Goal: Transaction & Acquisition: Download file/media

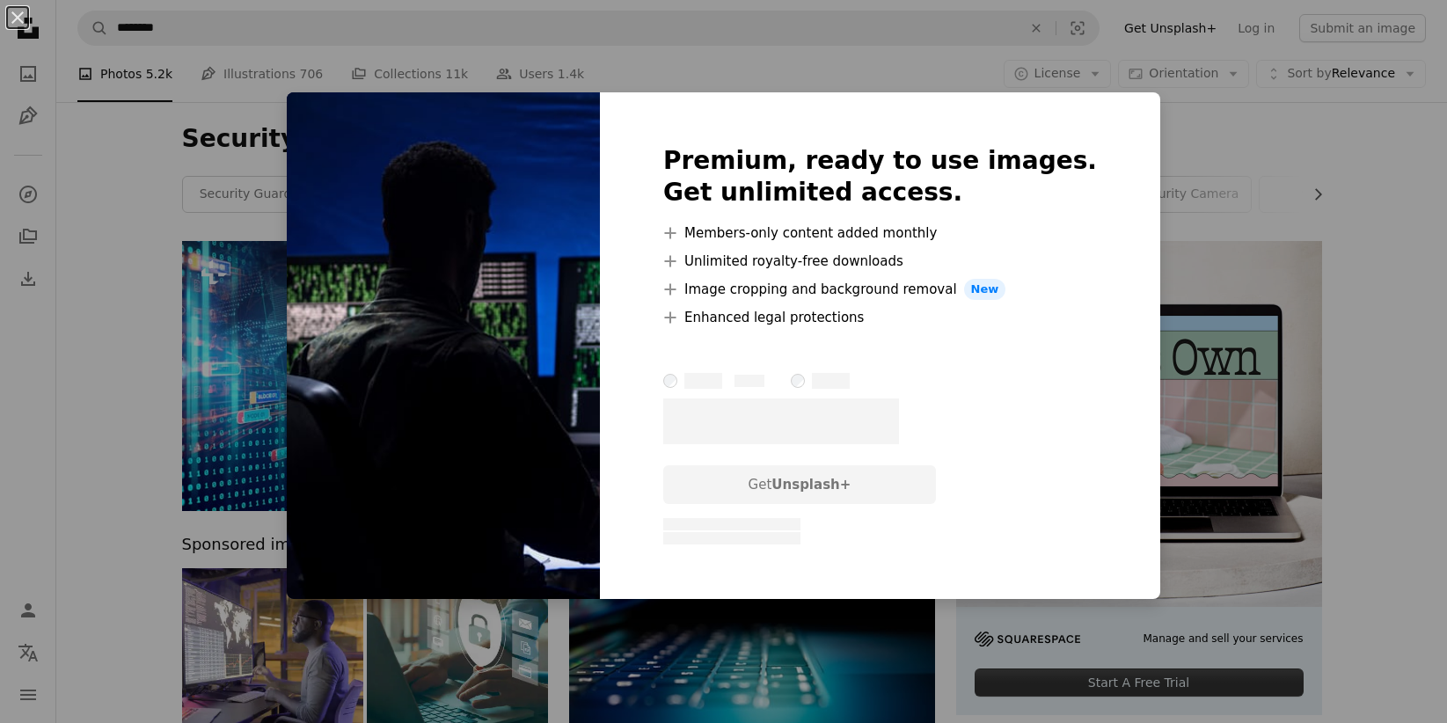
scroll to position [3601, 0]
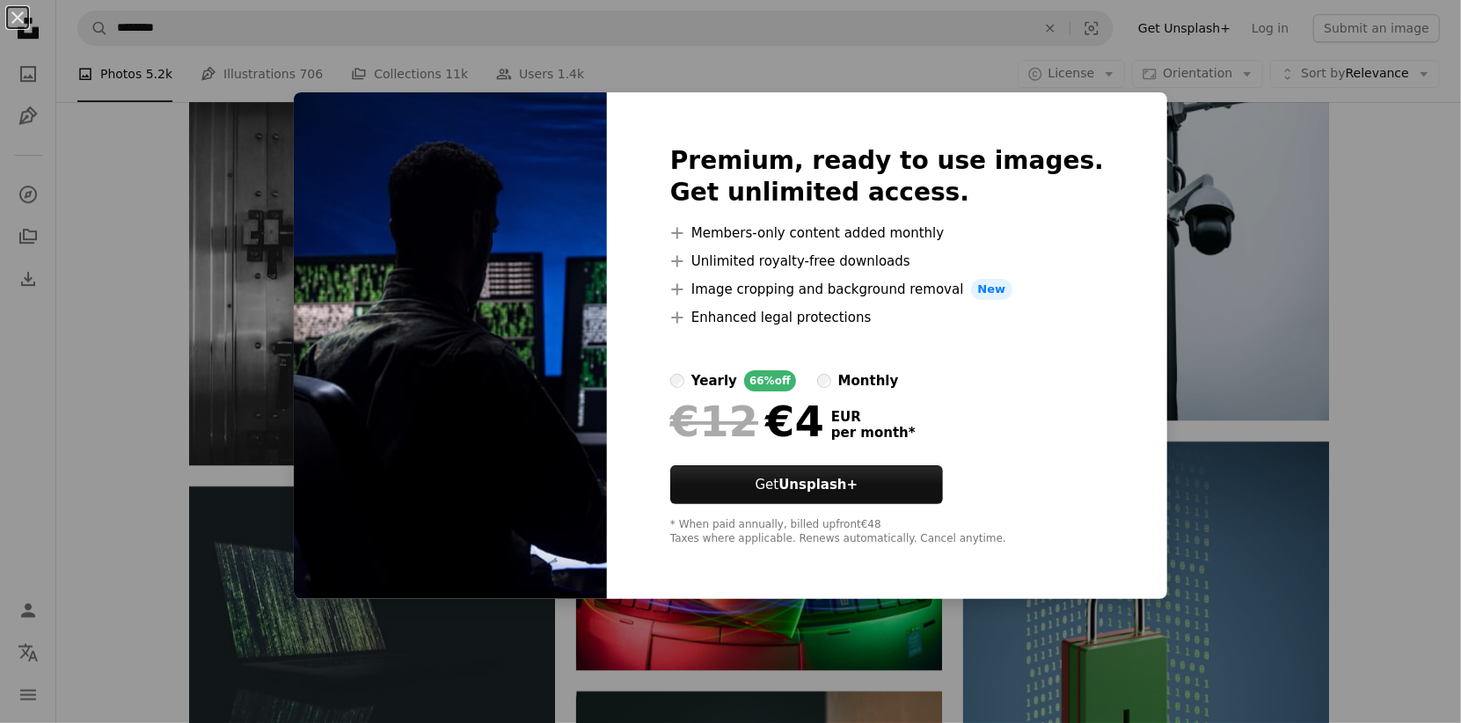
click at [1366, 231] on div "An X shape Premium, ready to use images. Get unlimited access. A plus sign Memb…" at bounding box center [730, 361] width 1461 height 723
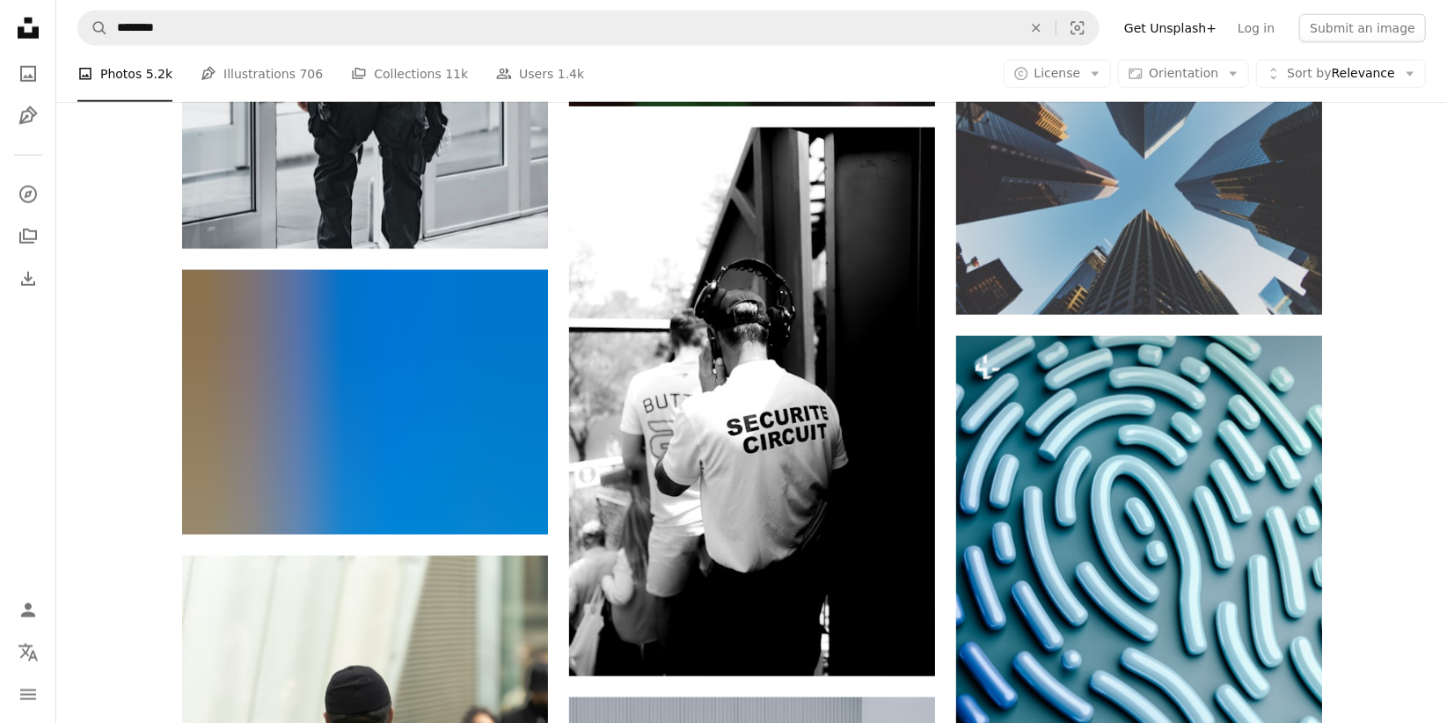
scroll to position [9858, 0]
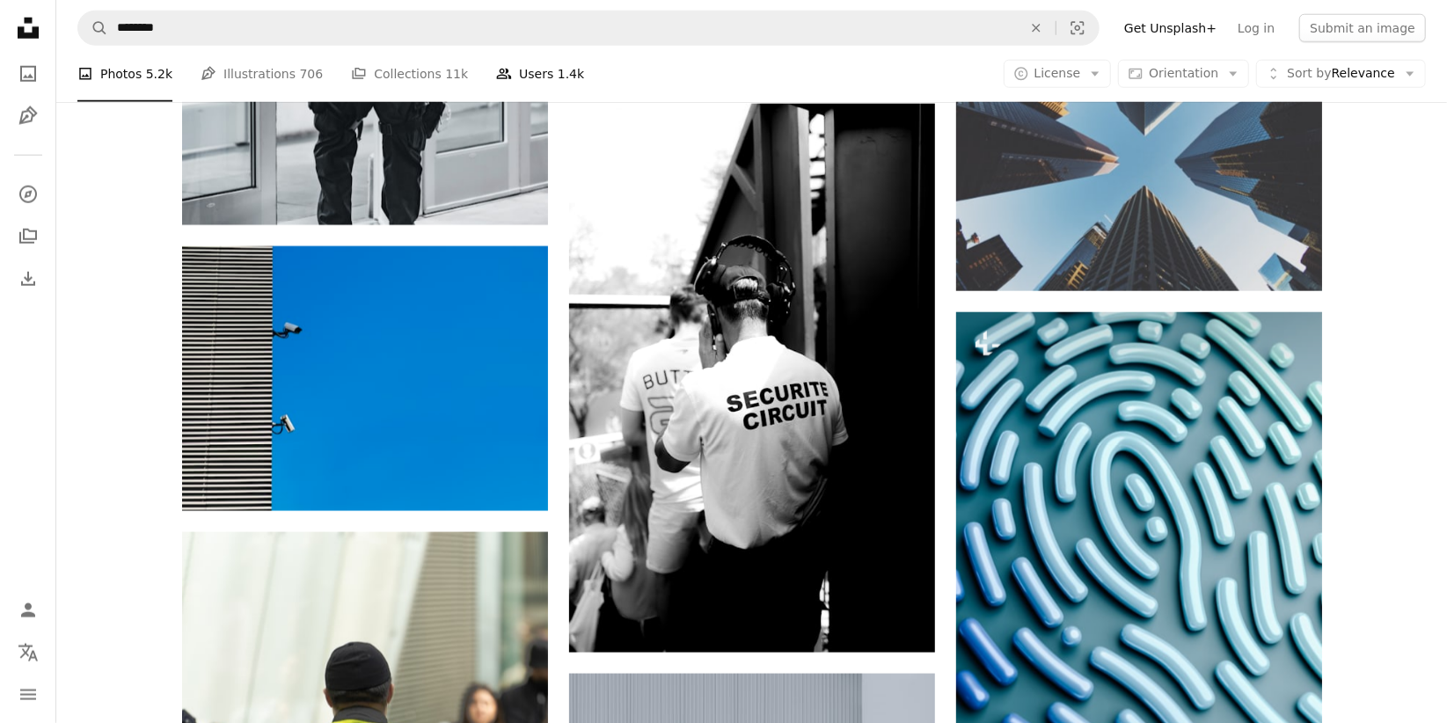
click at [536, 56] on link "People Users 1.4k" at bounding box center [540, 74] width 88 height 56
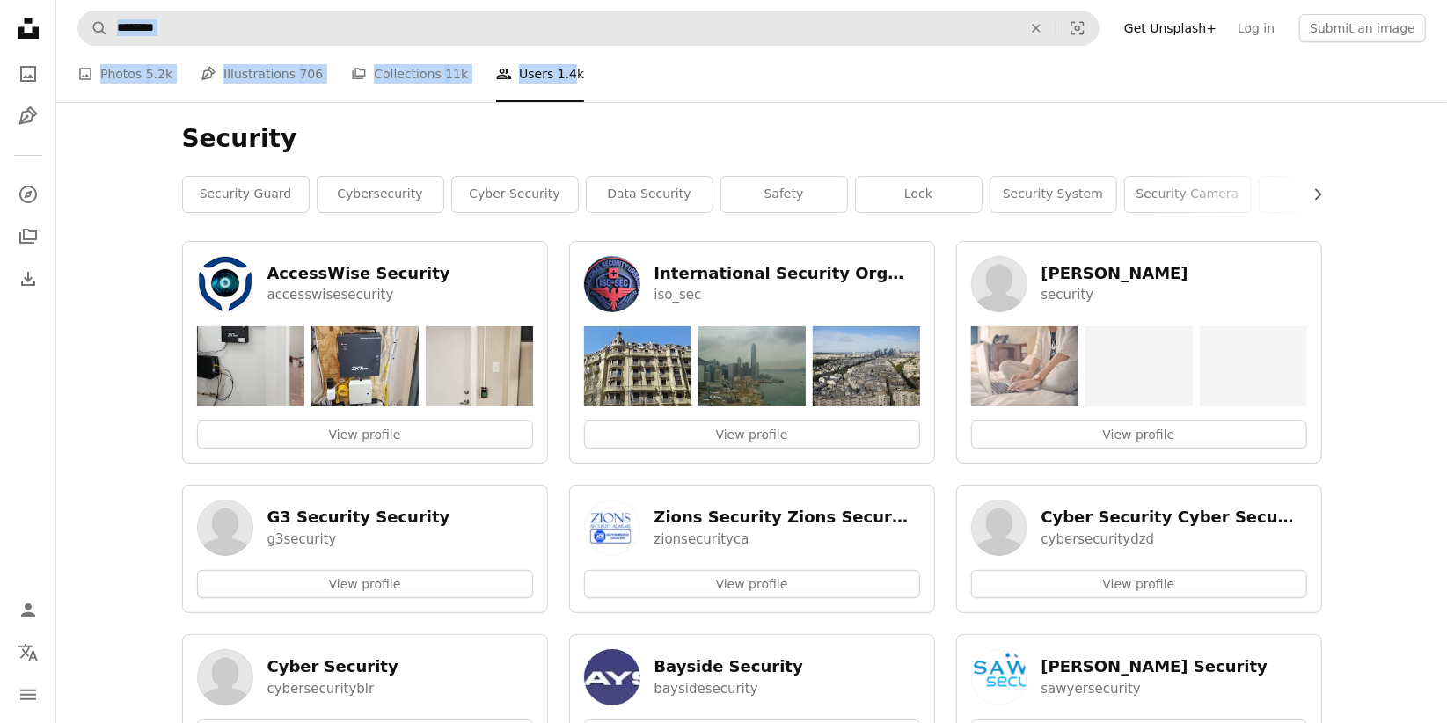
drag, startPoint x: 536, startPoint y: 56, endPoint x: 385, endPoint y: 14, distance: 157.1
click at [130, 73] on link "A photo Photos 5.2k" at bounding box center [124, 74] width 95 height 56
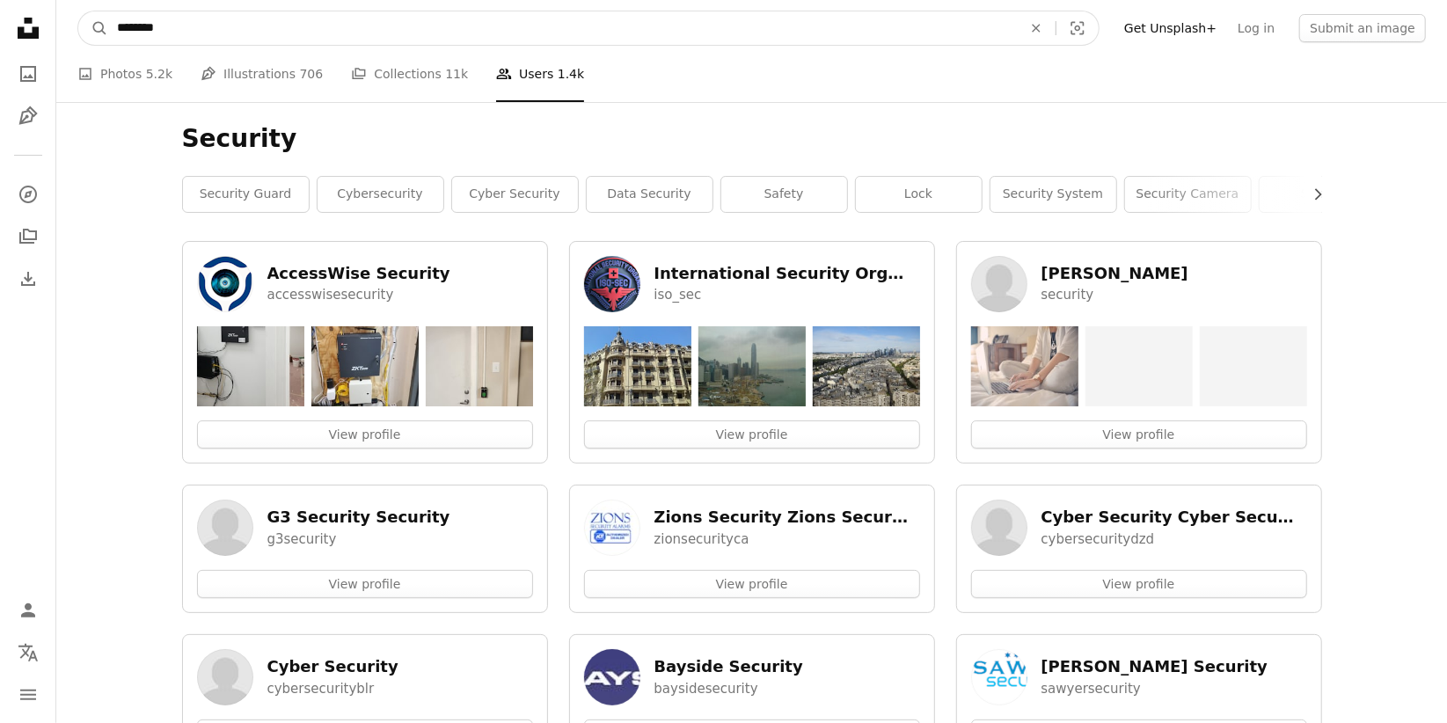
click at [257, 24] on input "********" at bounding box center [562, 27] width 909 height 33
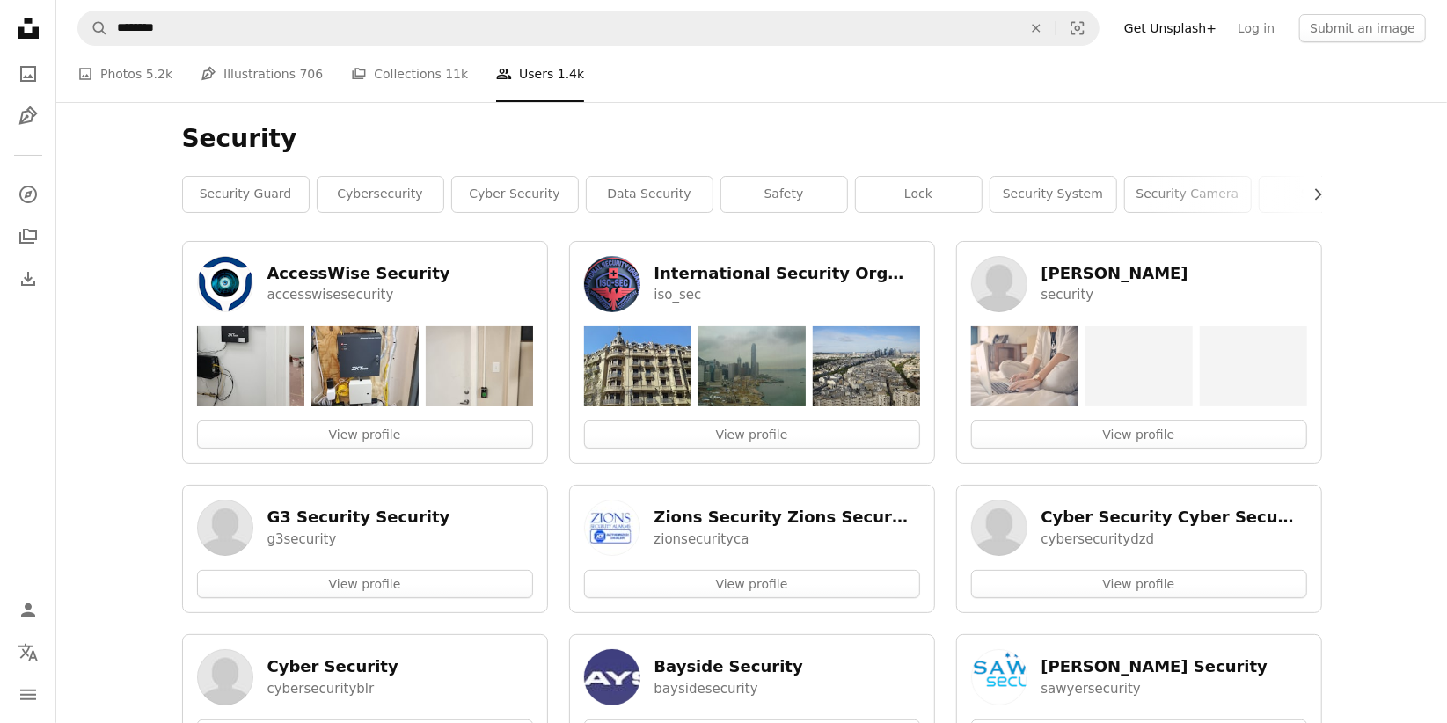
click at [150, 58] on li "A photo Photos 5.2k" at bounding box center [124, 74] width 95 height 56
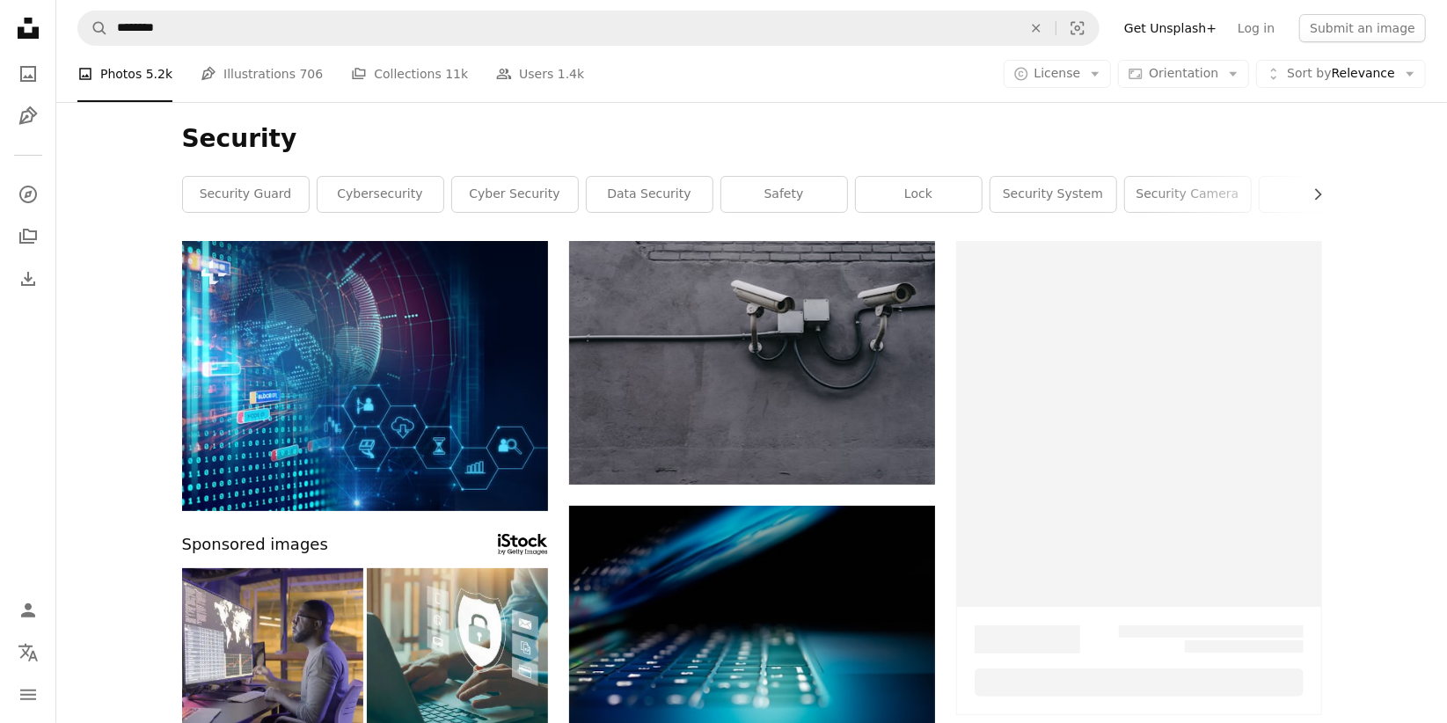
click at [147, 69] on li "A photo Photos 5.2k" at bounding box center [124, 74] width 95 height 56
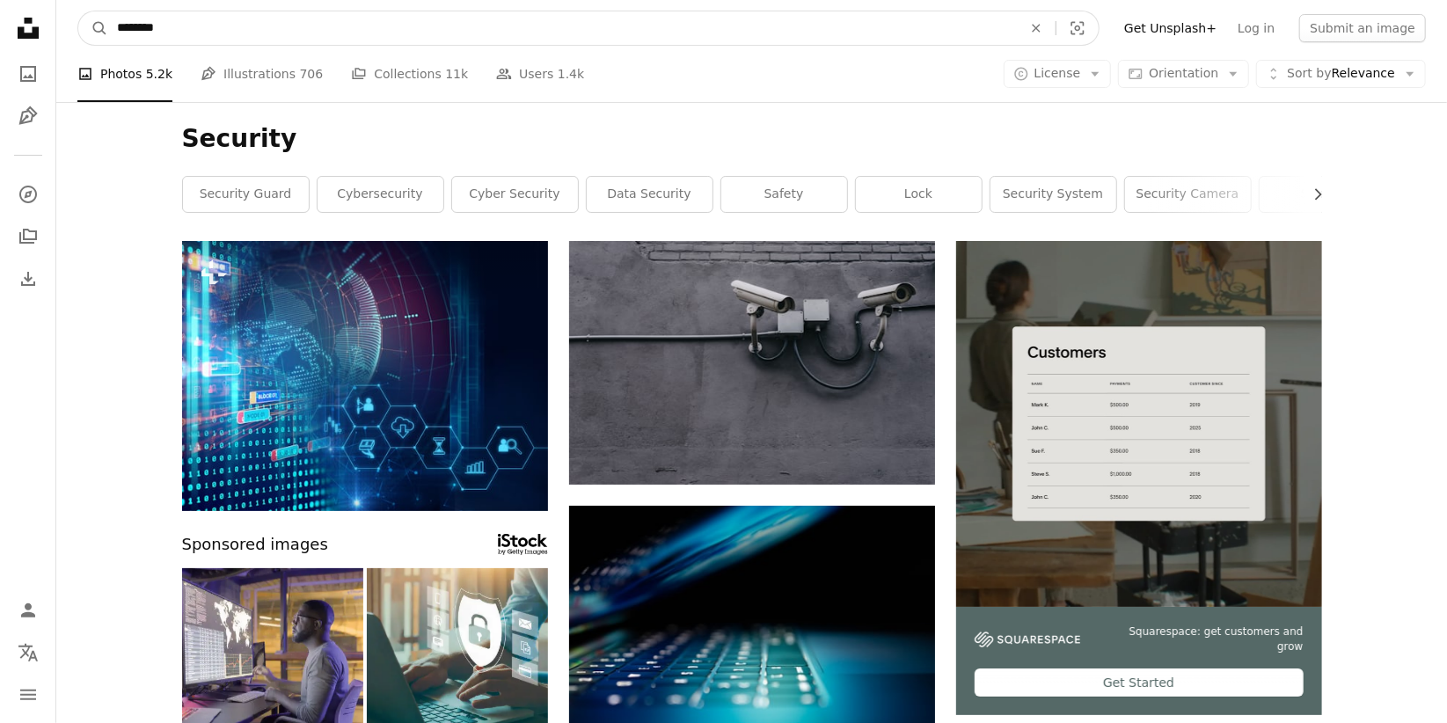
click at [174, 25] on input "********" at bounding box center [562, 27] width 909 height 33
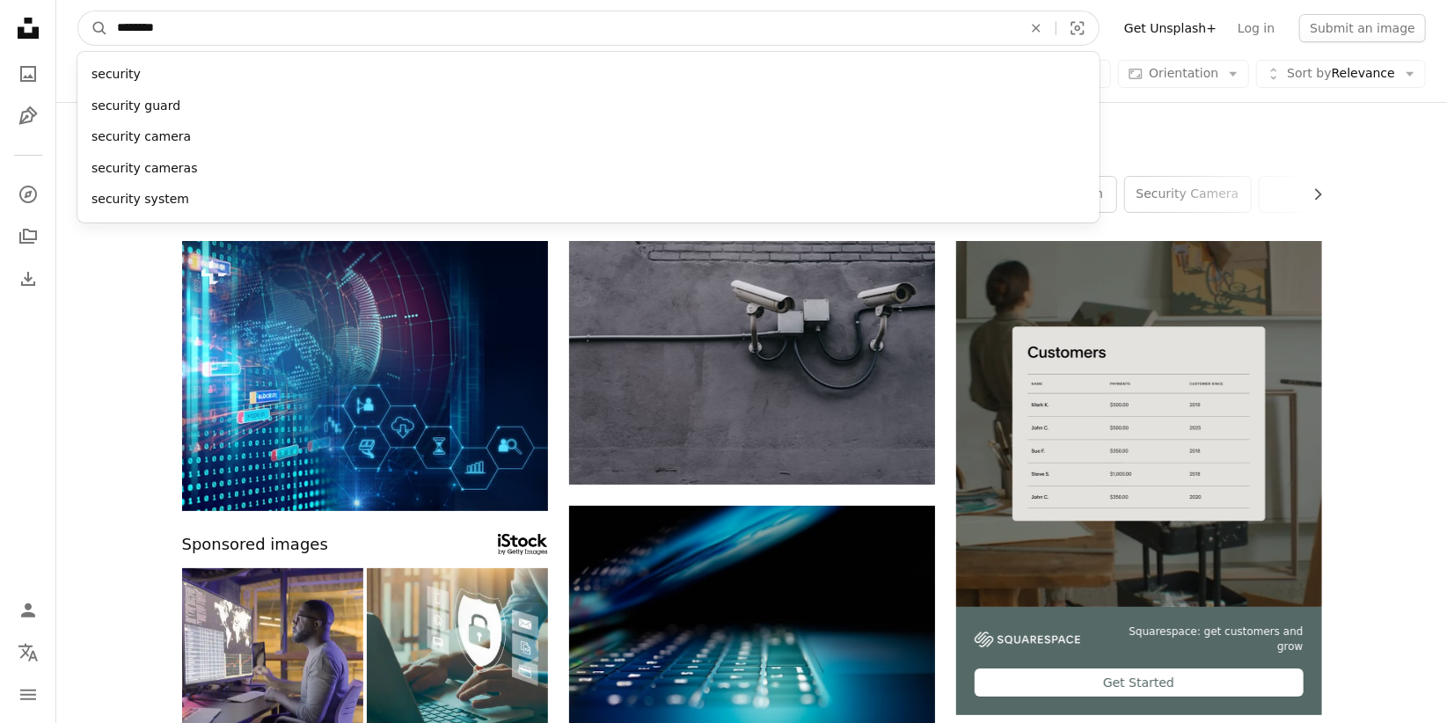
drag, startPoint x: 174, startPoint y: 25, endPoint x: 33, endPoint y: 24, distance: 141.6
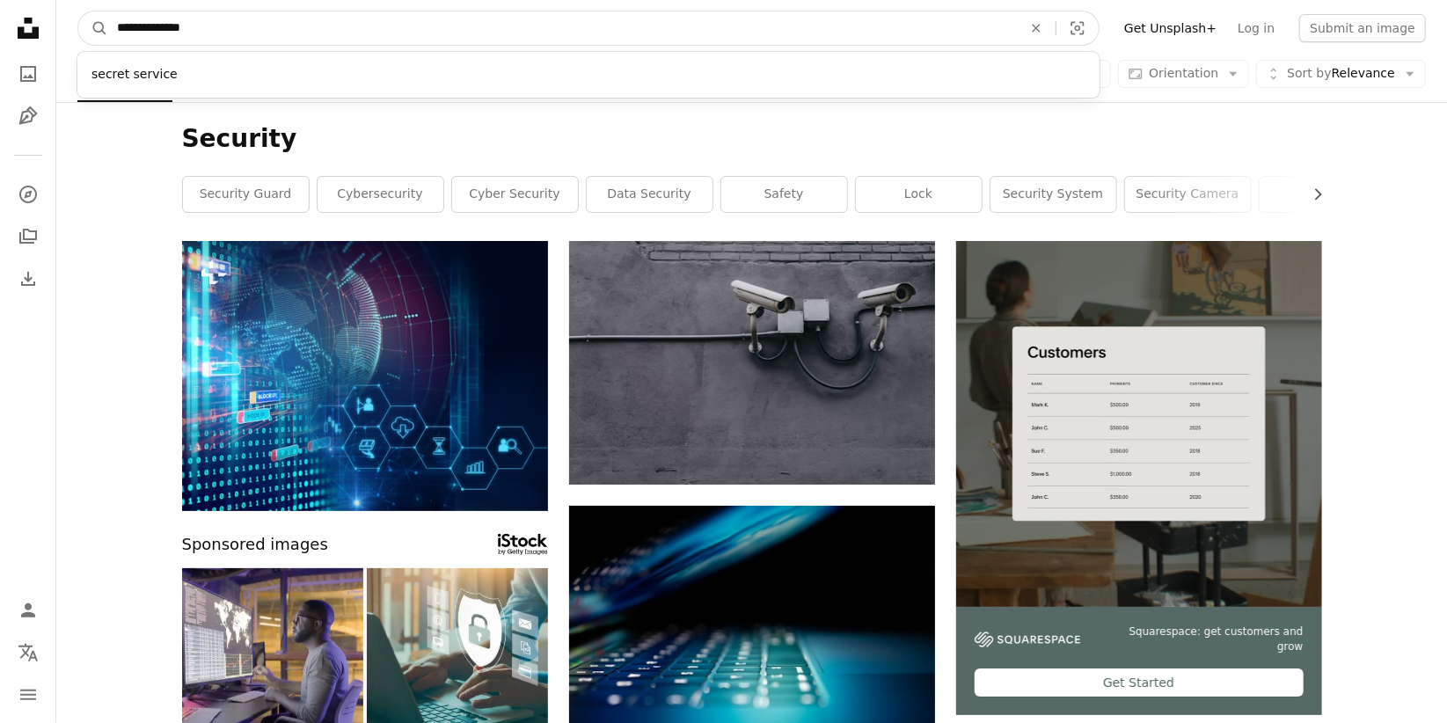
type input "**********"
click at [78, 11] on button "A magnifying glass" at bounding box center [93, 27] width 30 height 33
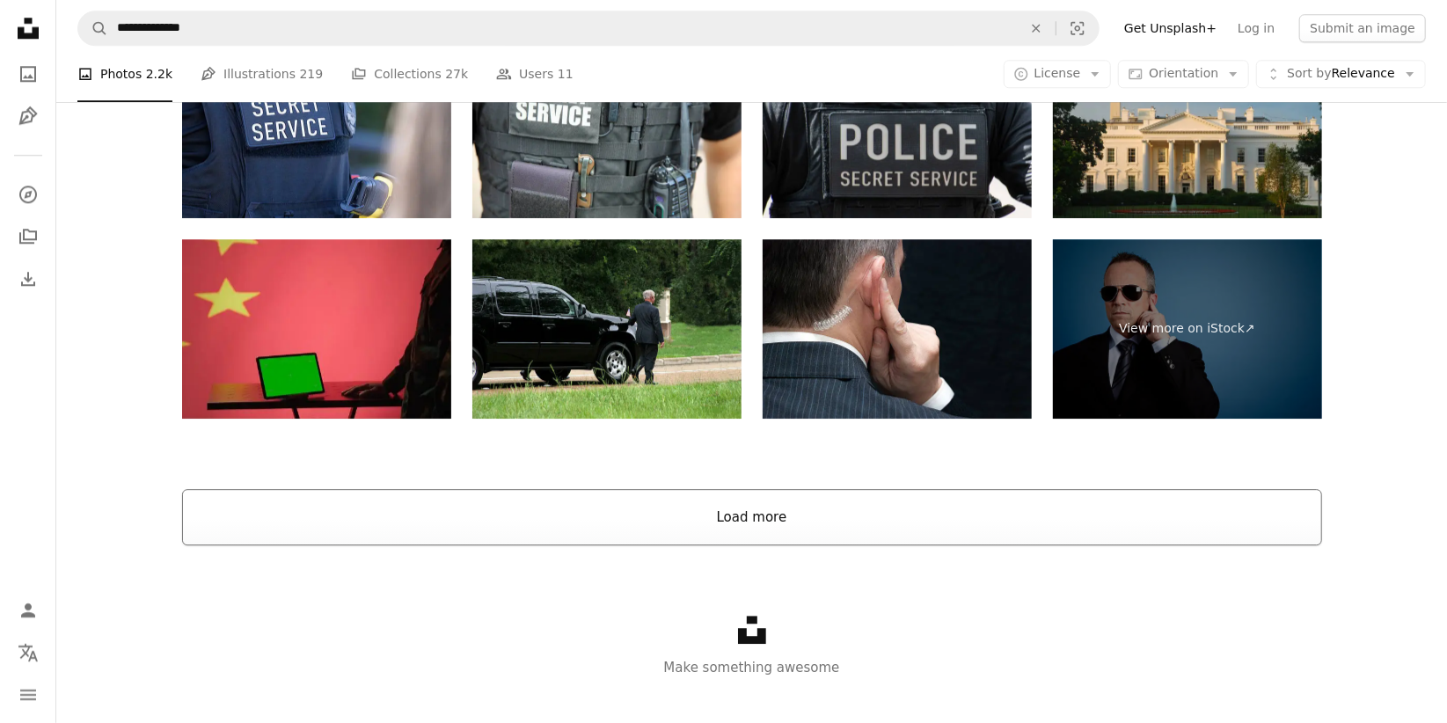
click at [764, 534] on button "Load more" at bounding box center [752, 517] width 1140 height 56
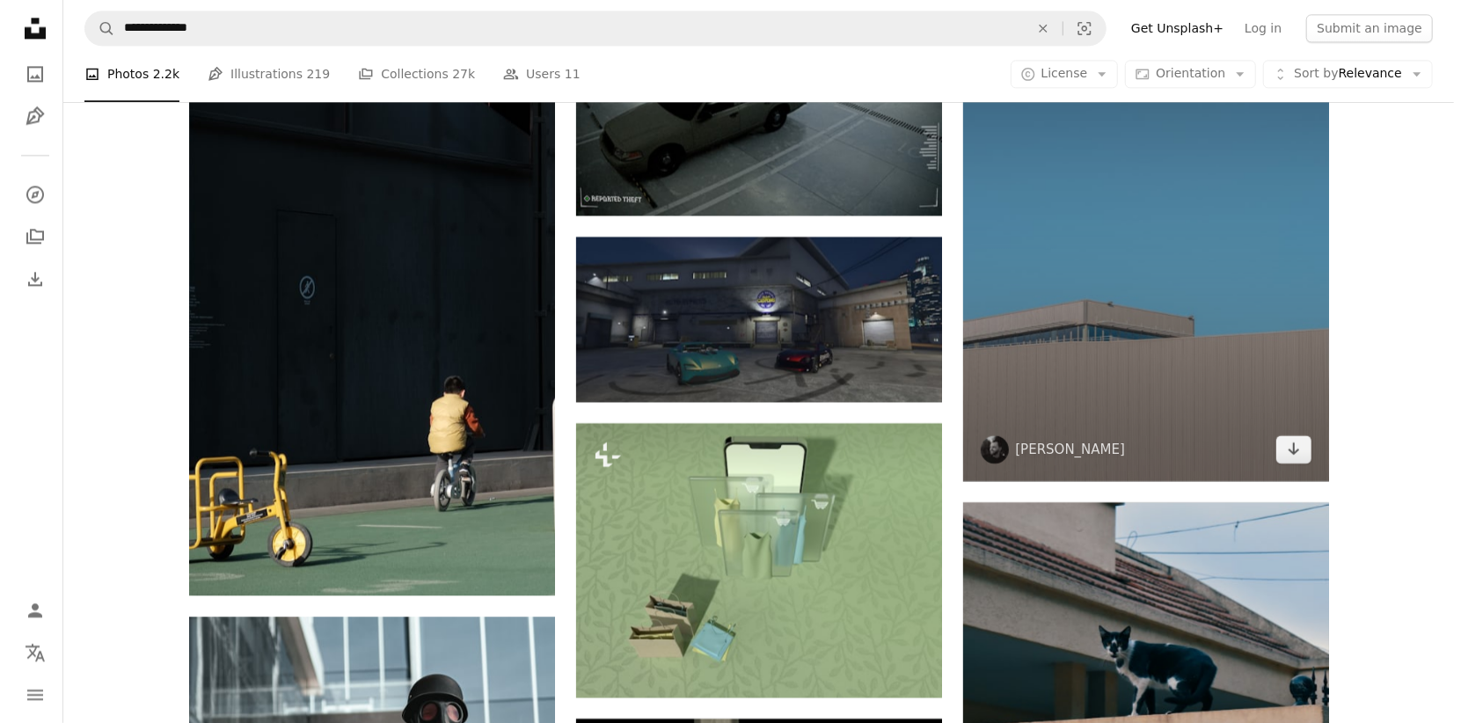
scroll to position [11317, 0]
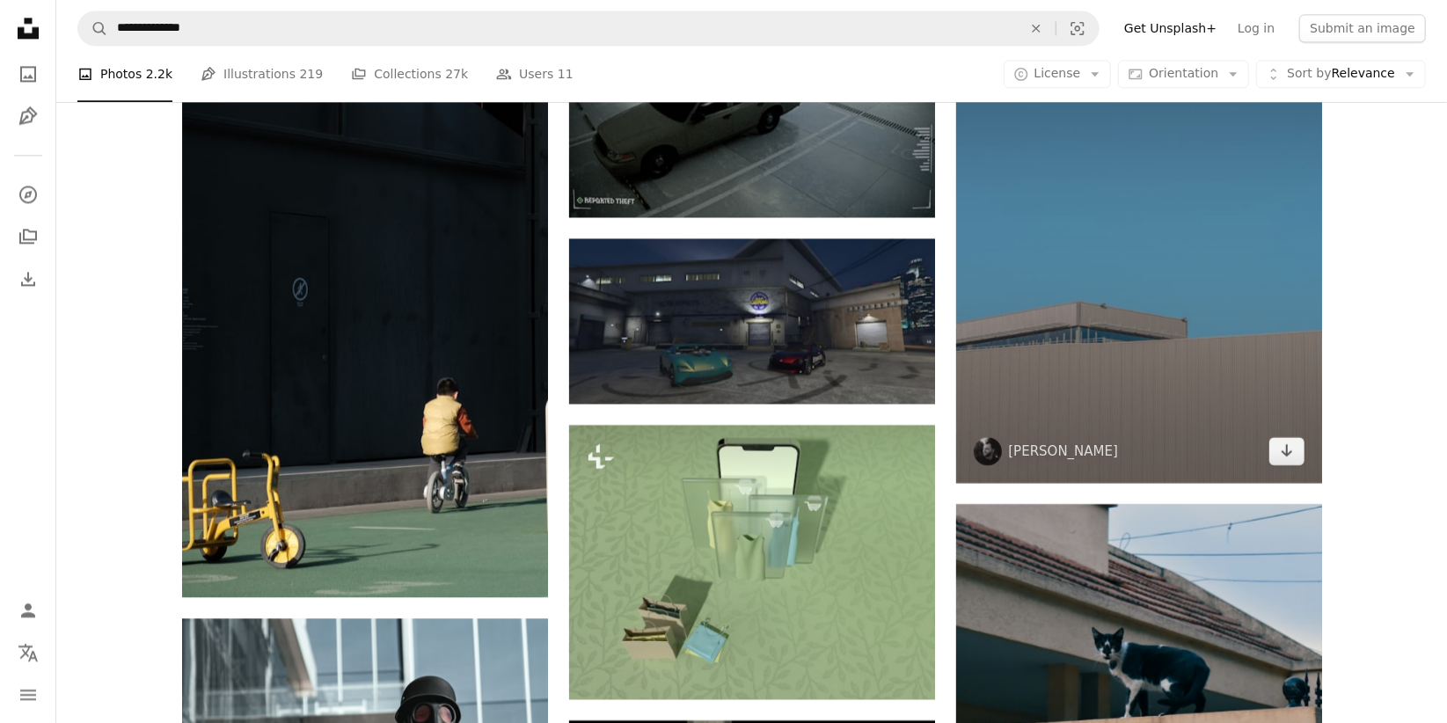
click at [1087, 335] on img at bounding box center [1139, 208] width 366 height 549
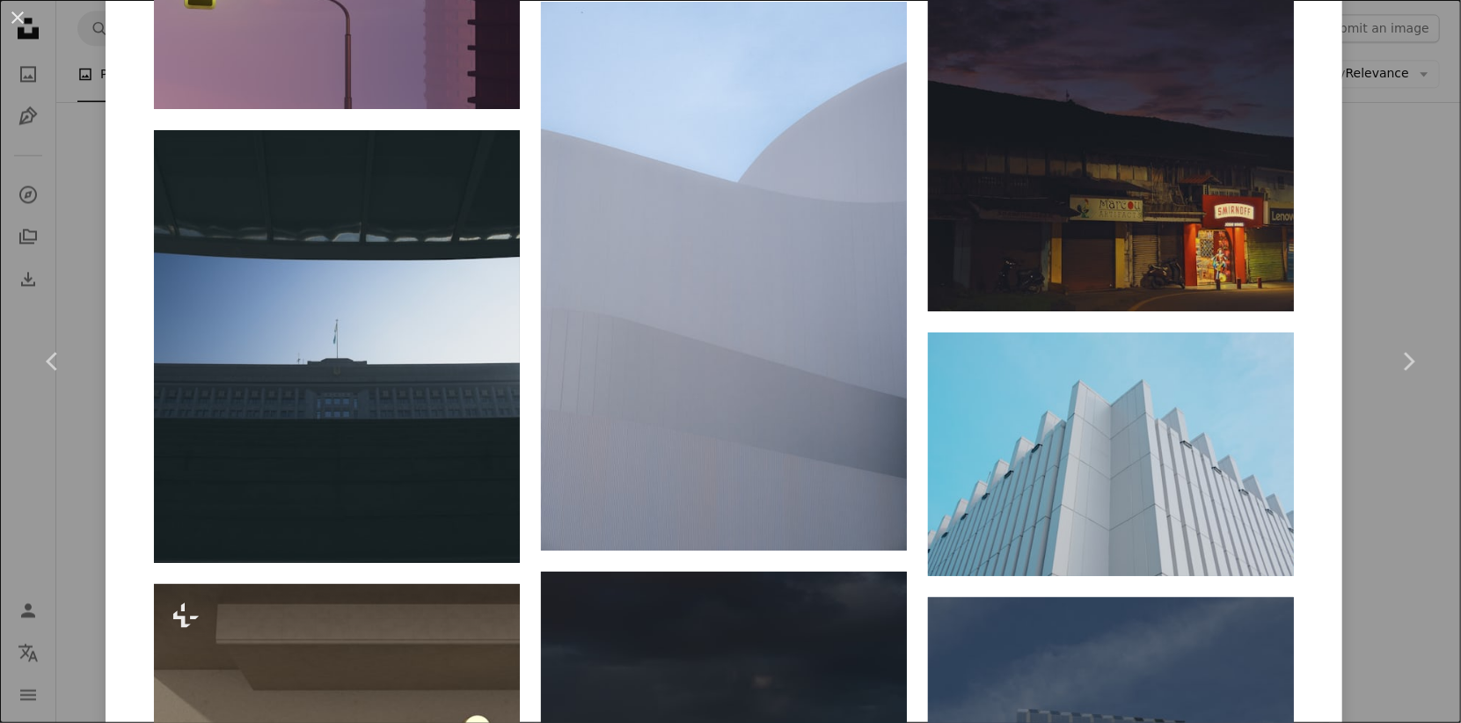
scroll to position [5352, 0]
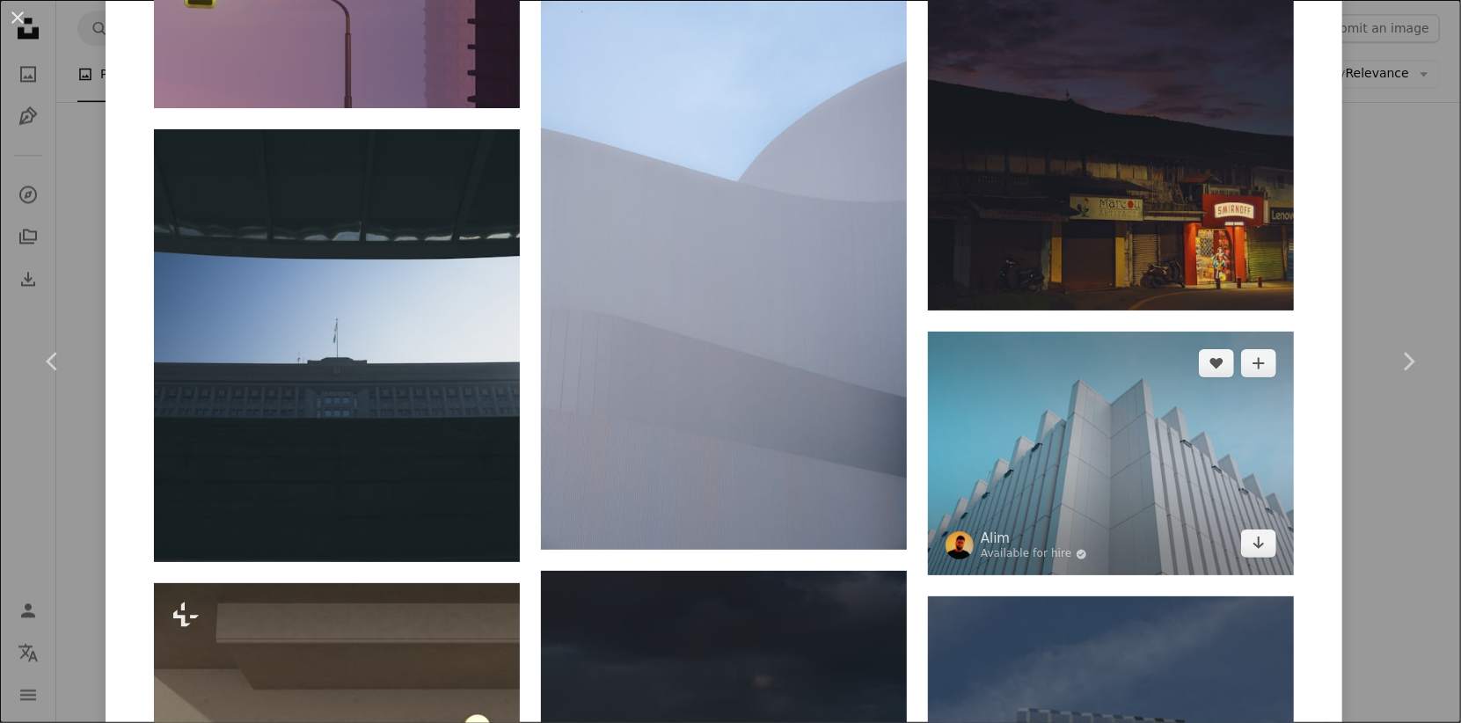
click at [990, 504] on img at bounding box center [1111, 454] width 366 height 244
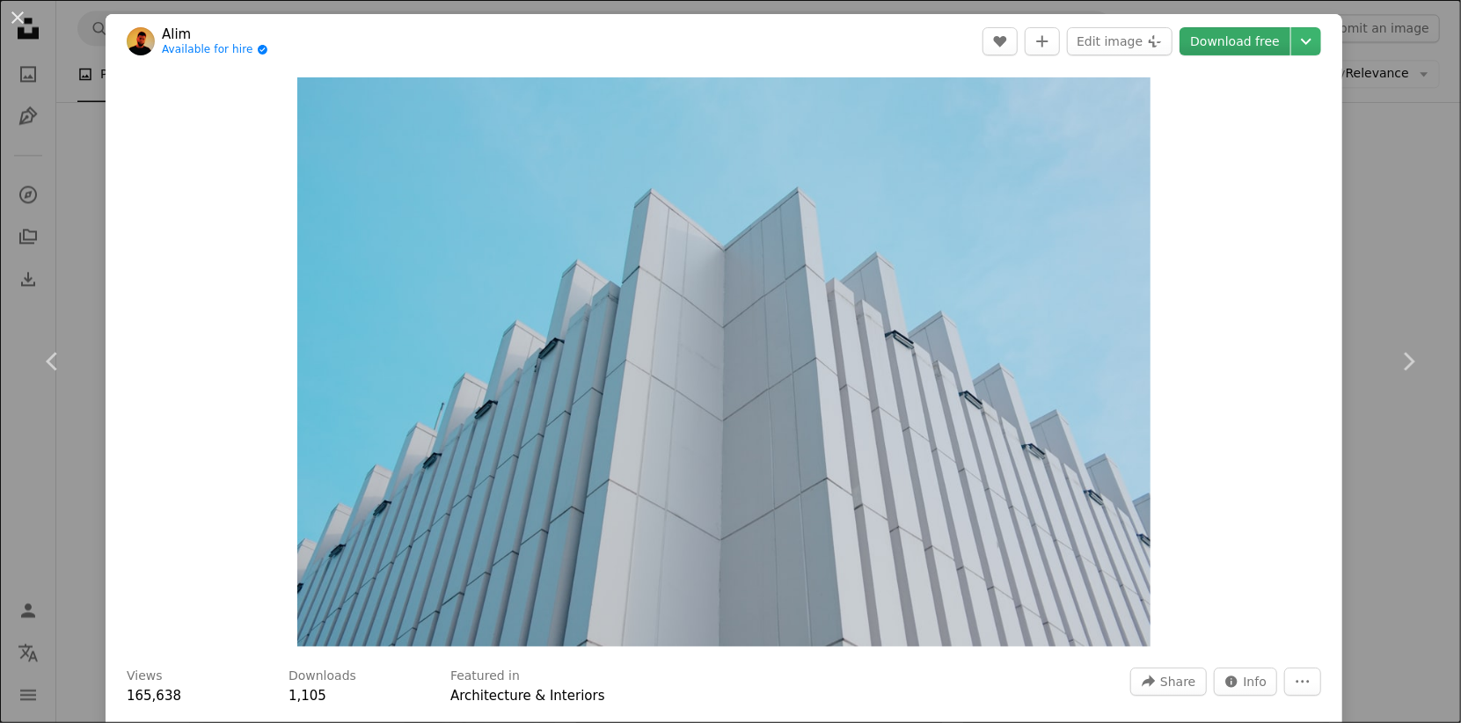
click at [1268, 40] on link "Download free" at bounding box center [1234, 41] width 111 height 28
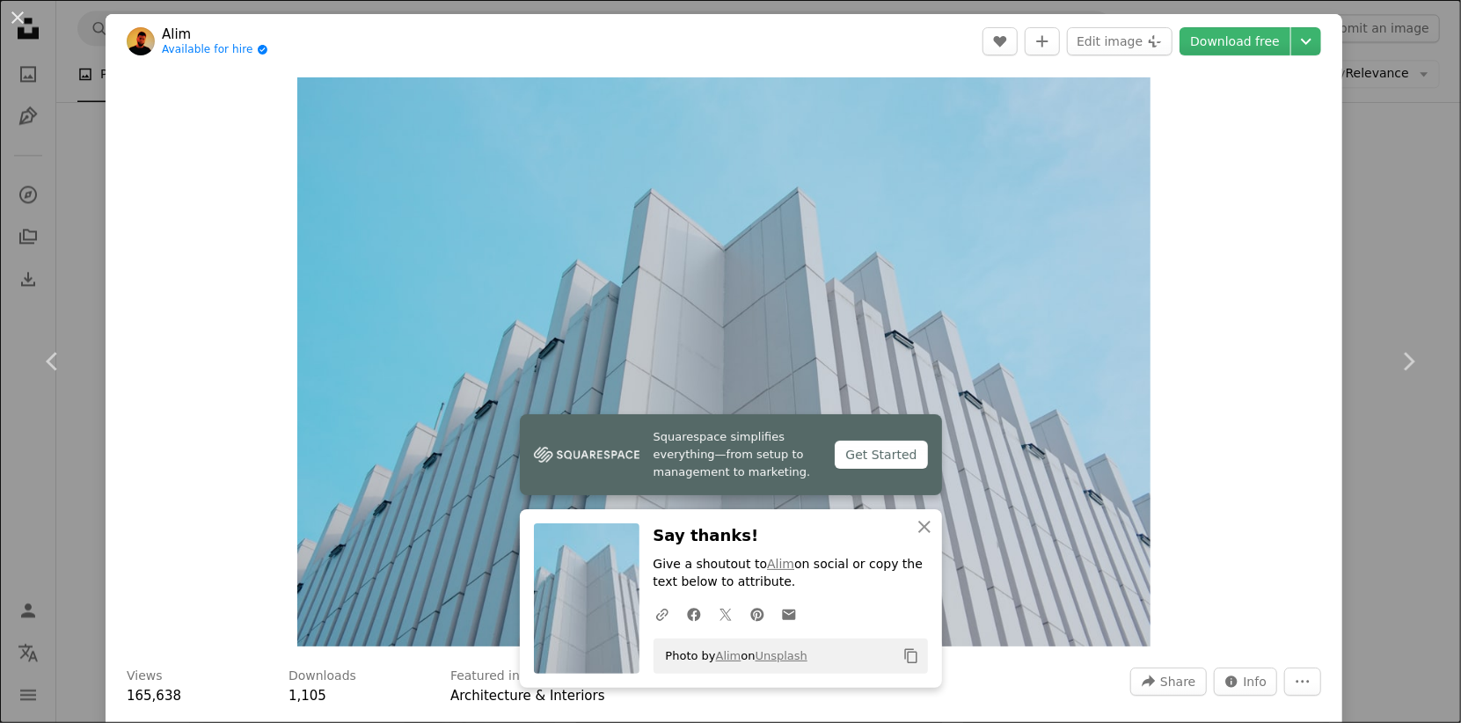
click at [1393, 165] on div "An X shape Chevron left Chevron right Alim Available for hire A checkmark insid…" at bounding box center [730, 361] width 1461 height 723
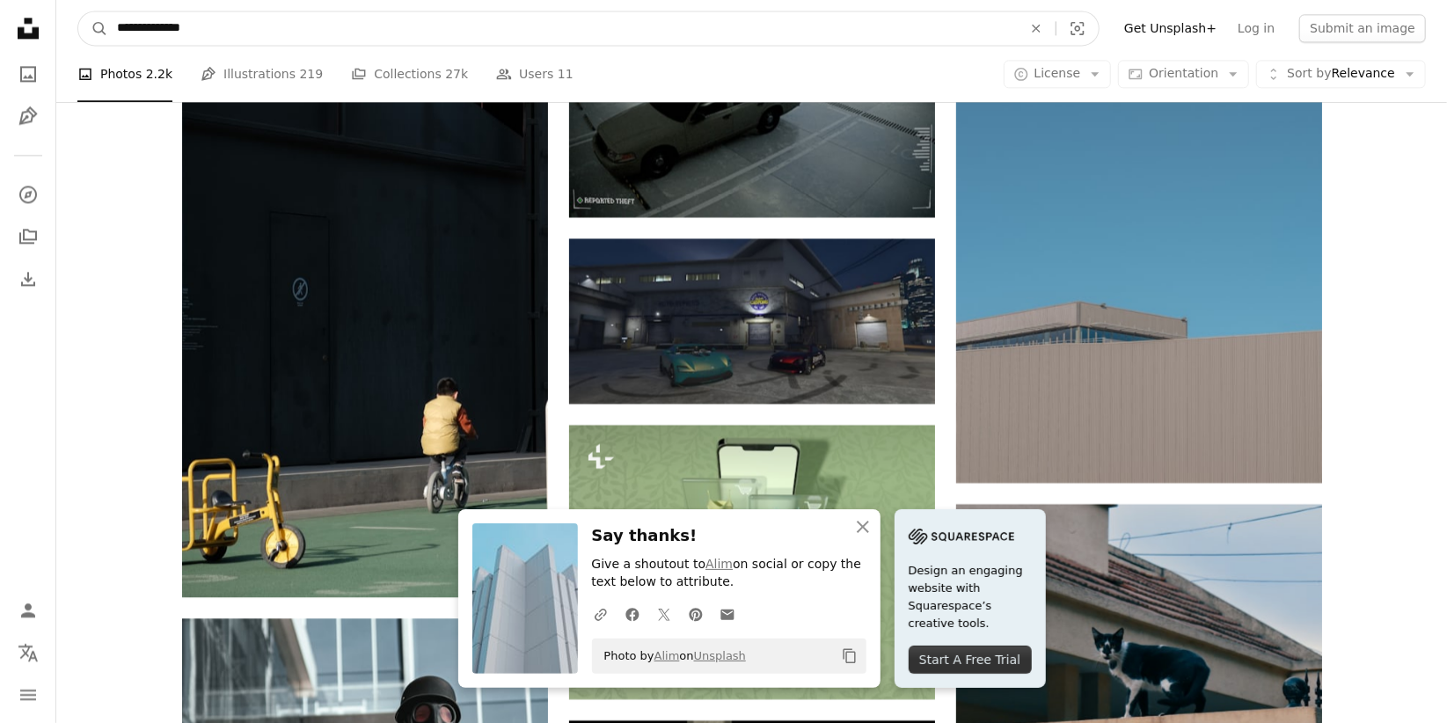
click at [706, 38] on input "**********" at bounding box center [562, 27] width 909 height 33
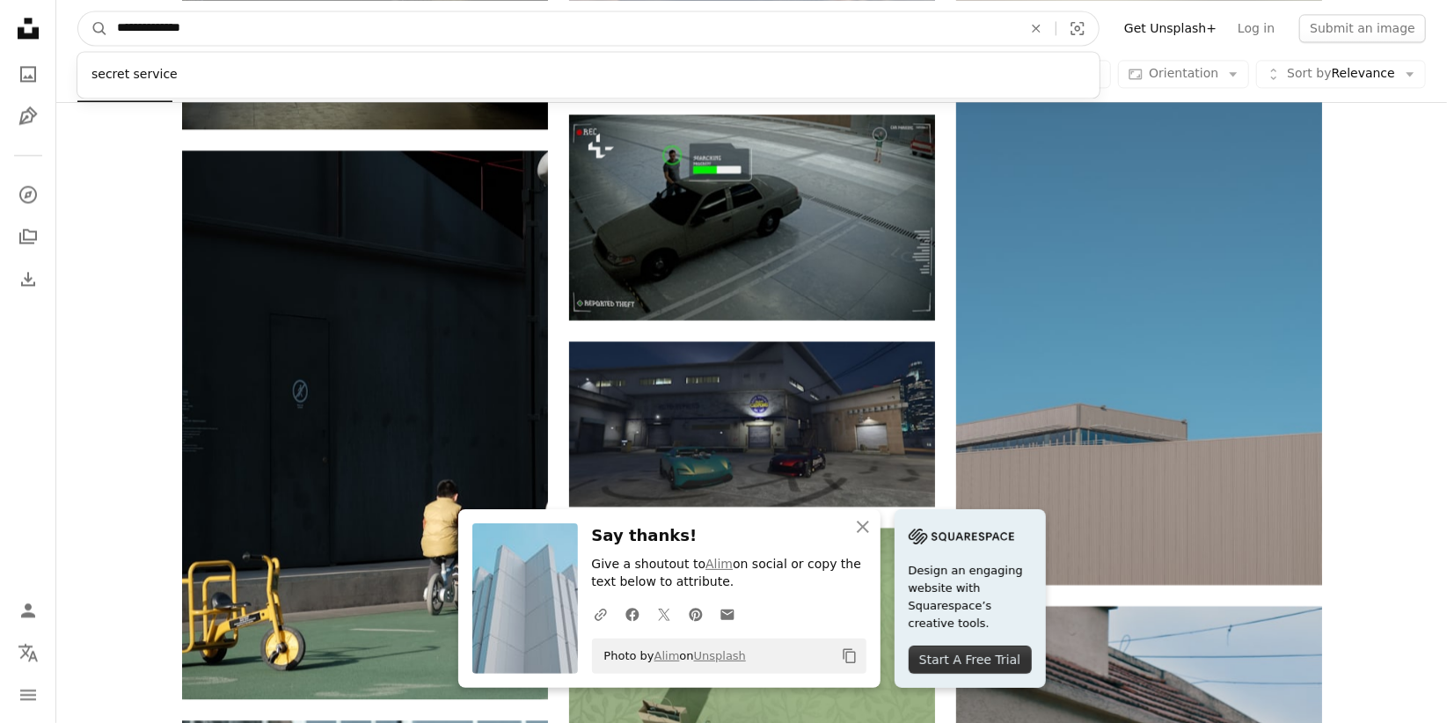
drag, startPoint x: 706, startPoint y: 38, endPoint x: -4, endPoint y: 21, distance: 709.9
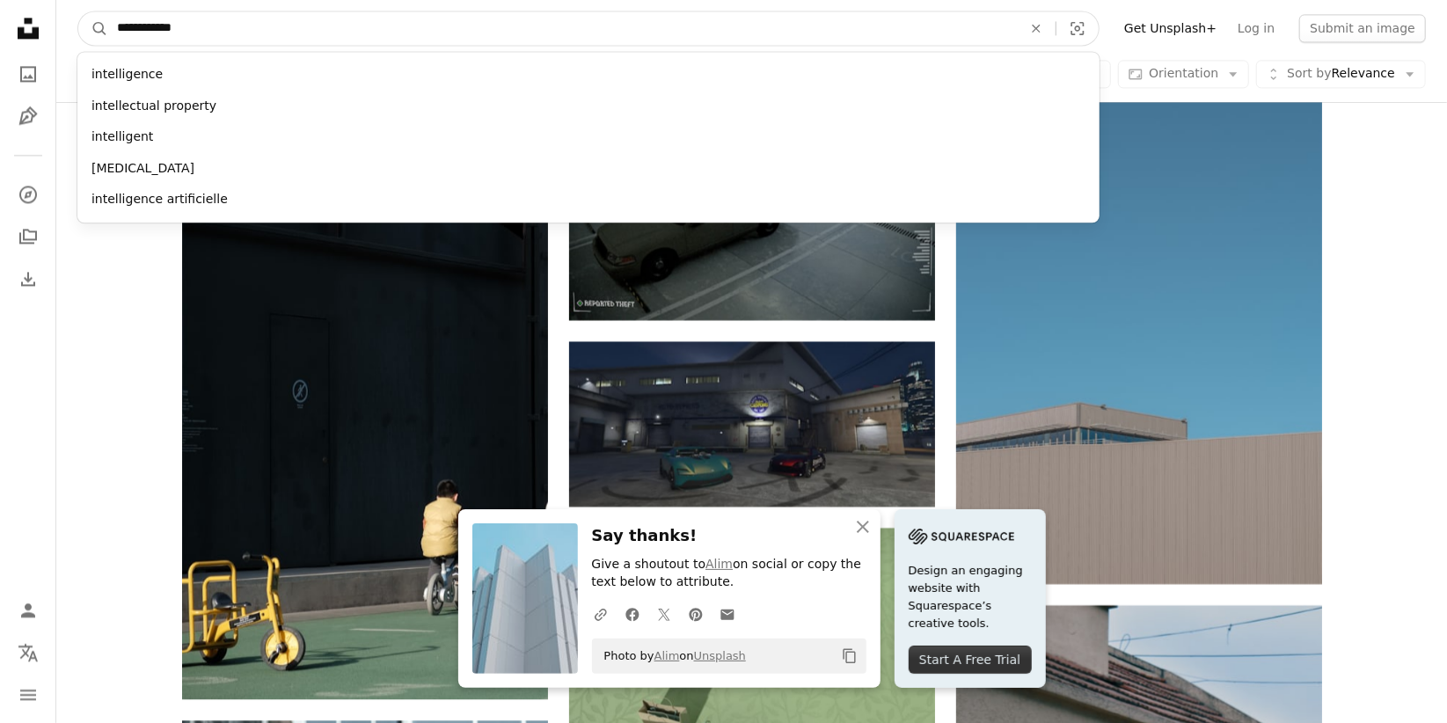
type input "**********"
click at [78, 11] on button "A magnifying glass" at bounding box center [93, 27] width 30 height 33
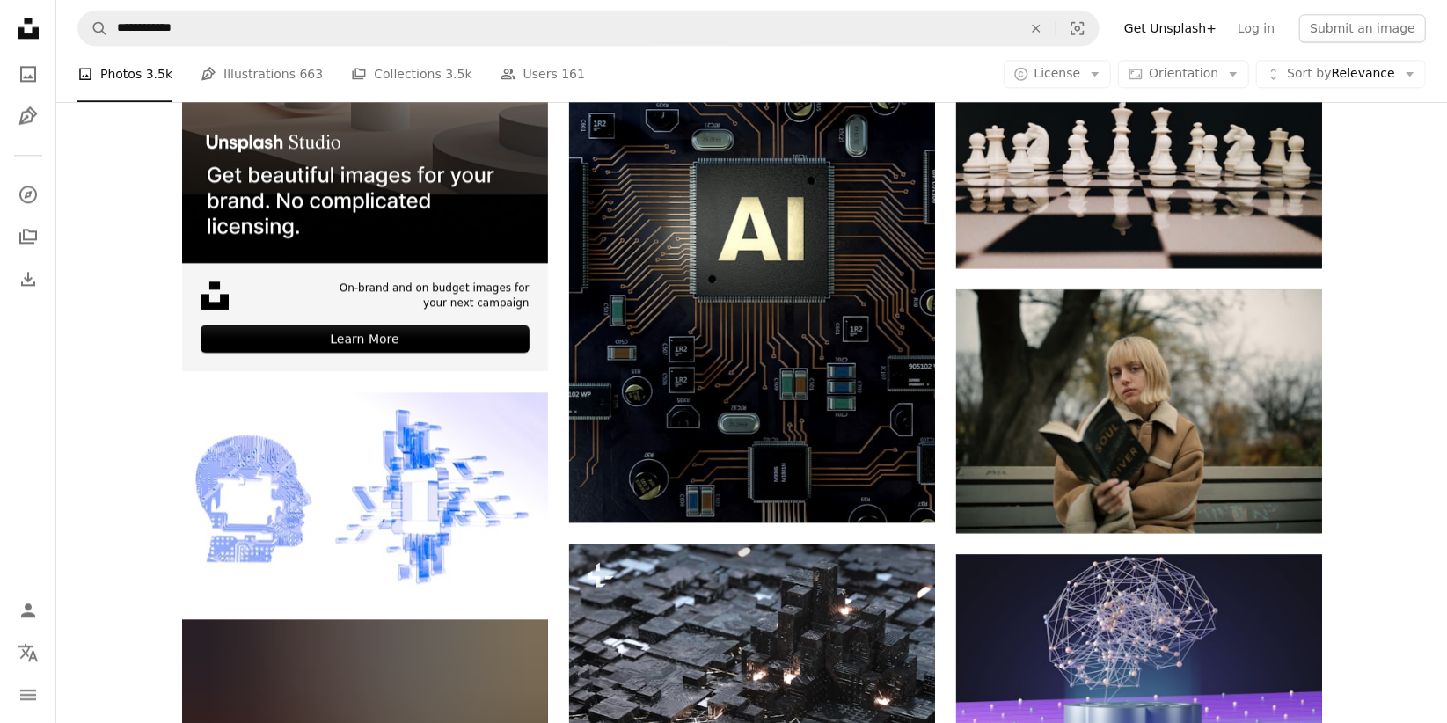
scroll to position [2937, 0]
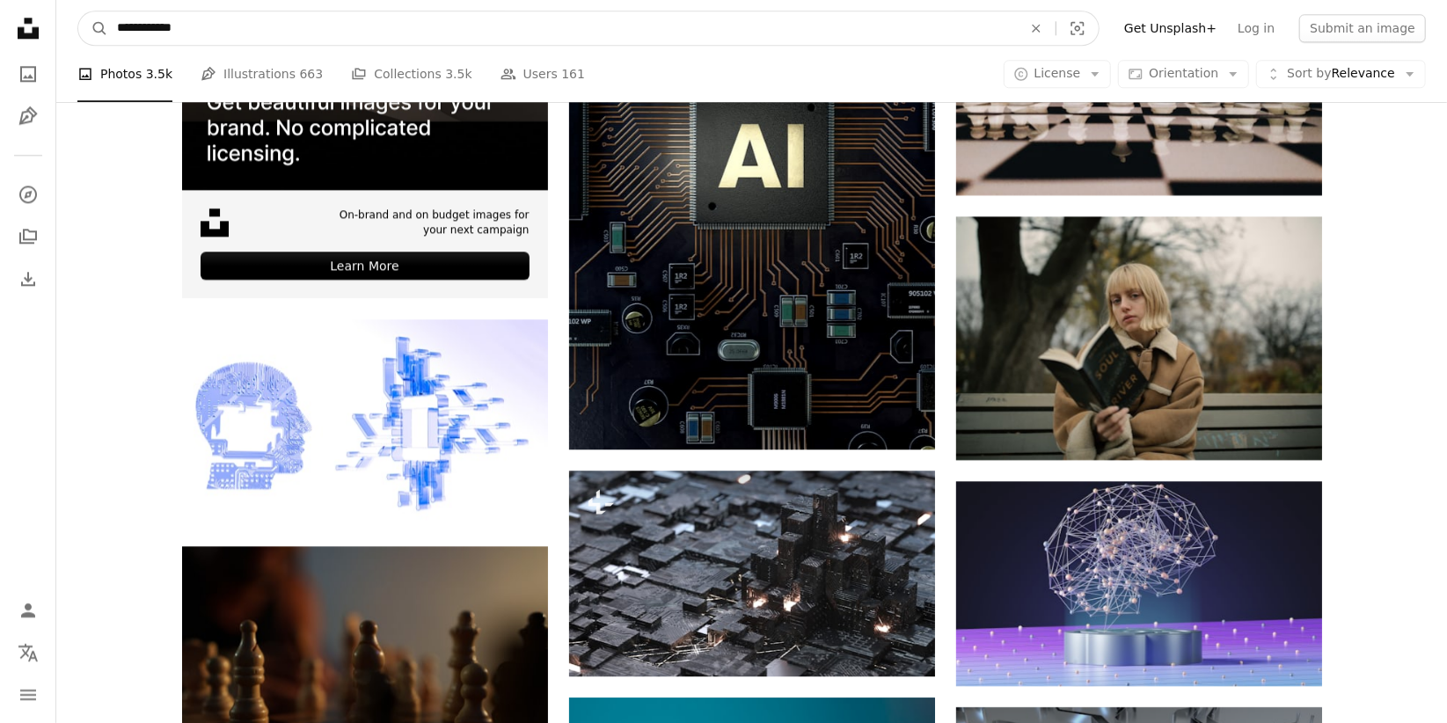
click at [681, 24] on input "**********" at bounding box center [562, 27] width 909 height 33
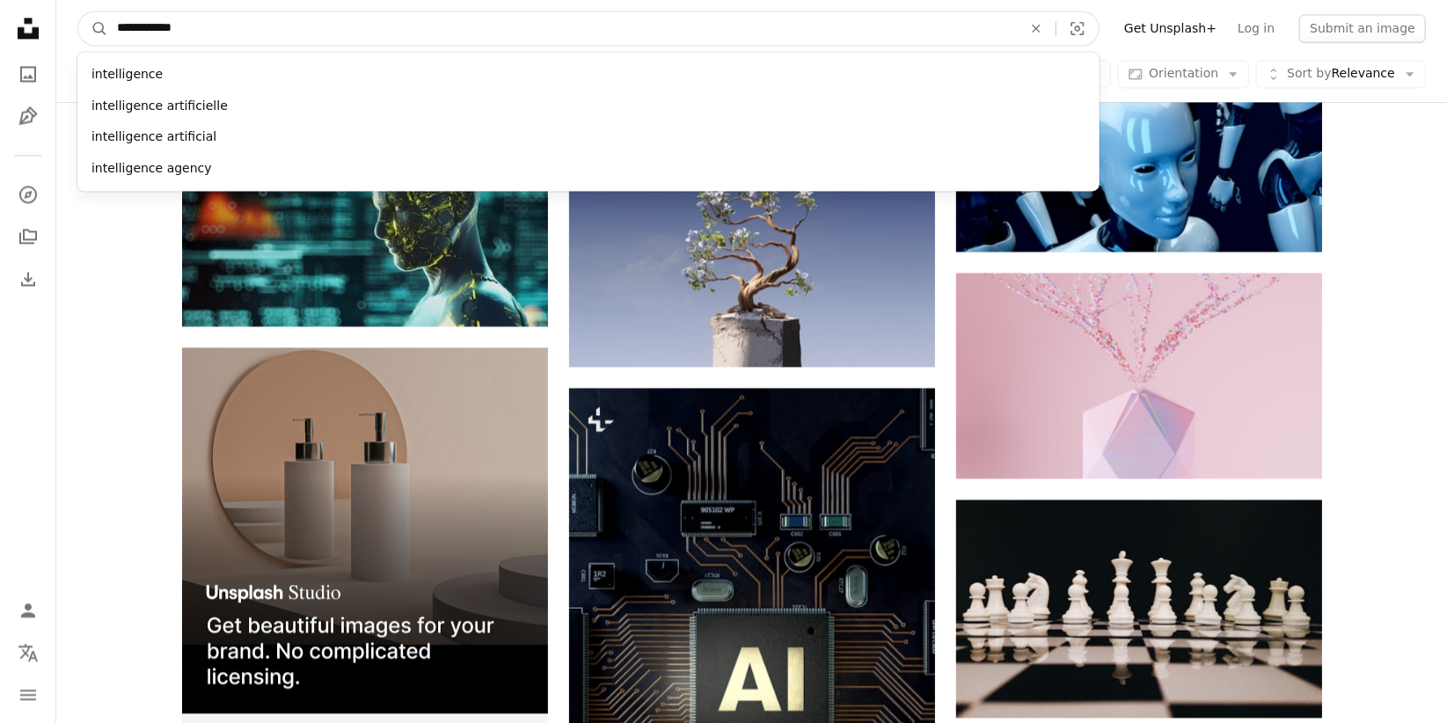
drag, startPoint x: 681, startPoint y: 24, endPoint x: -40, endPoint y: -45, distance: 724.4
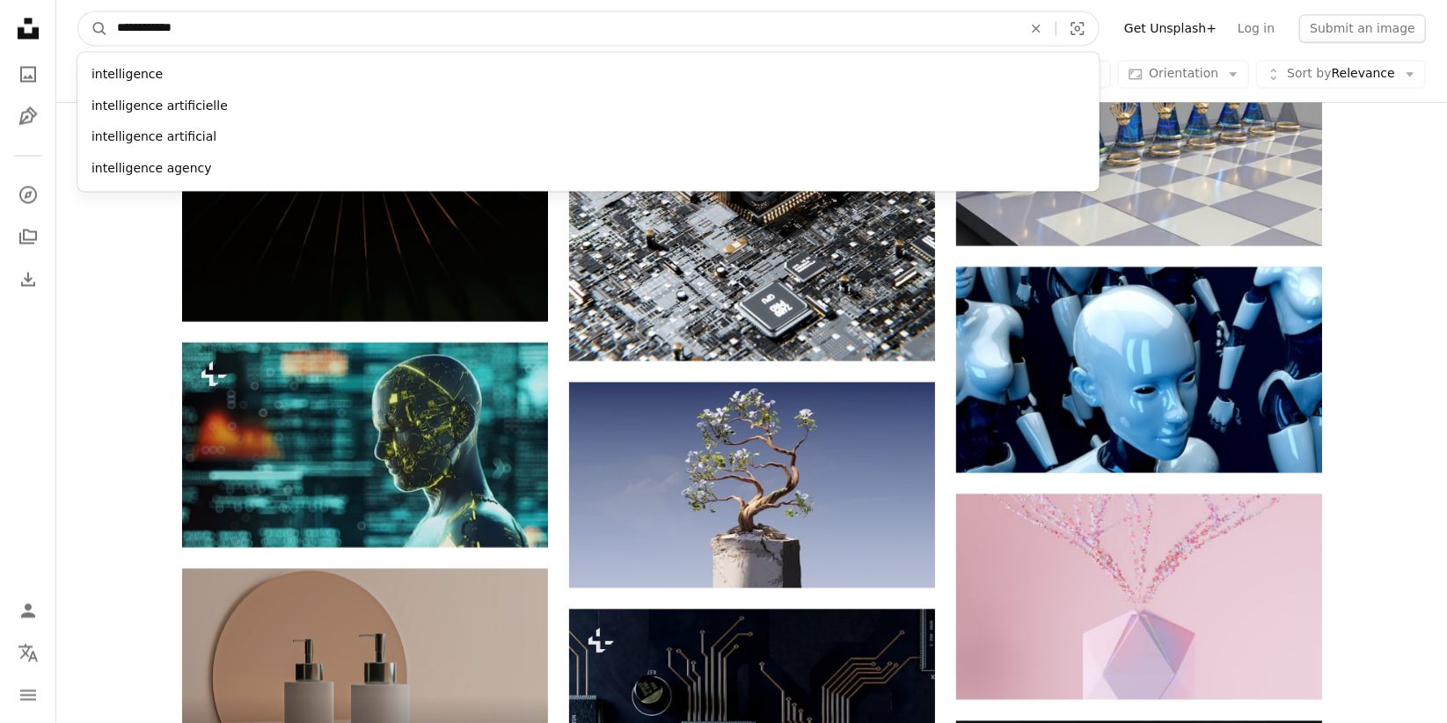
paste input "**********"
type input "**********"
click at [78, 11] on button "A magnifying glass" at bounding box center [93, 27] width 30 height 33
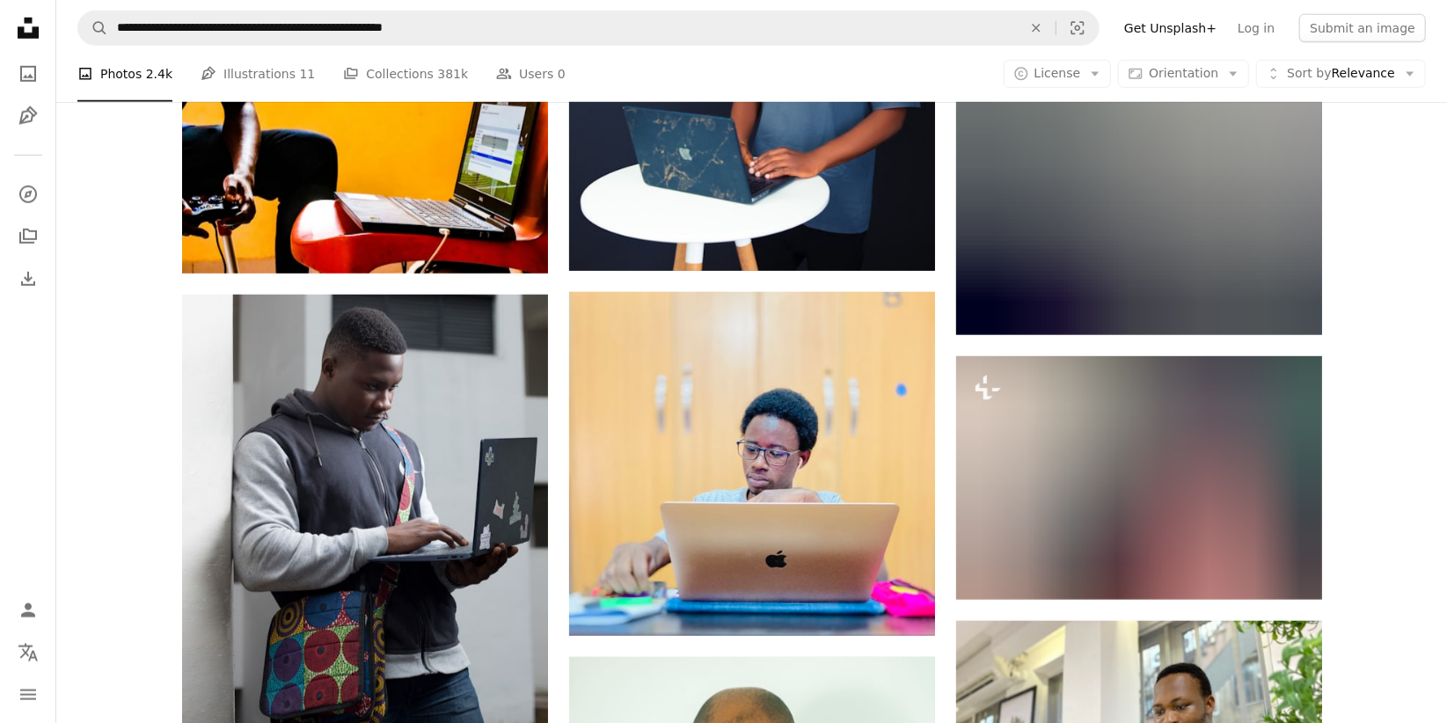
scroll to position [1325, 0]
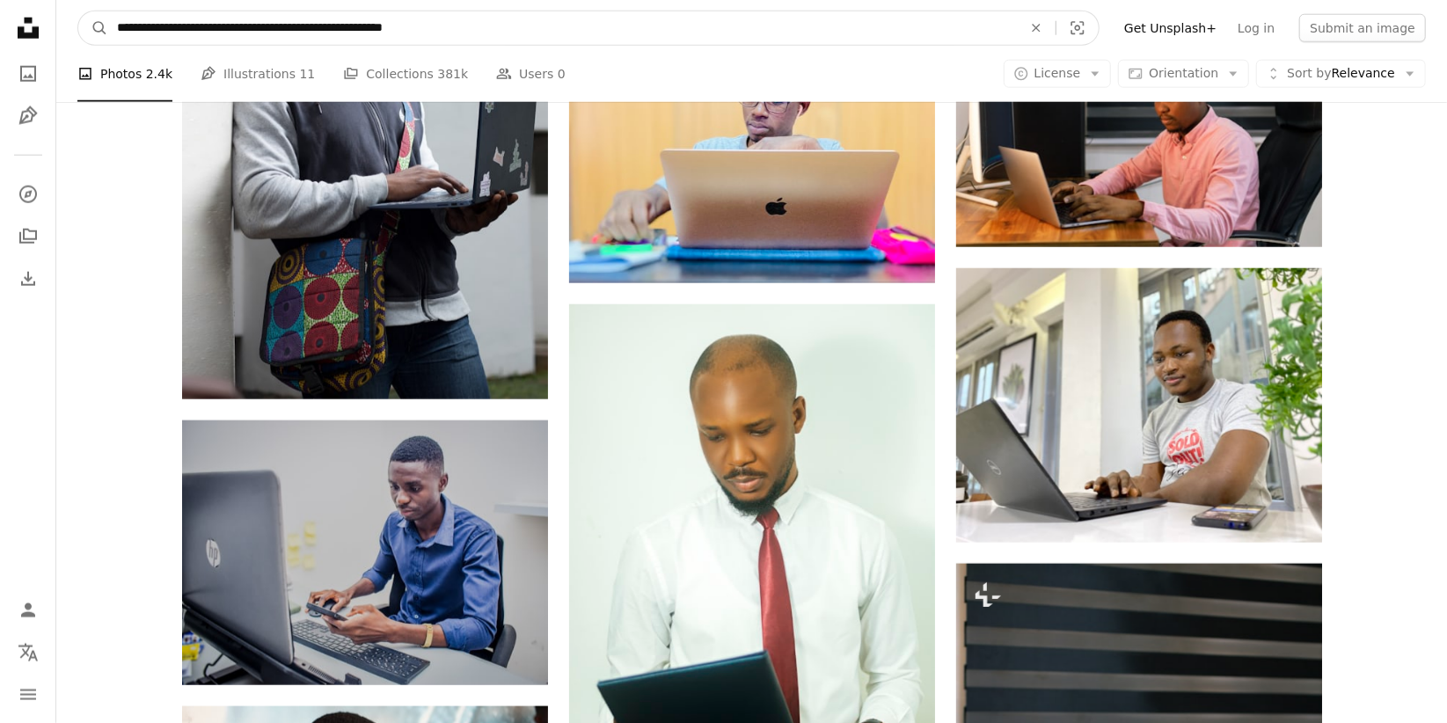
drag, startPoint x: 193, startPoint y: 26, endPoint x: 64, endPoint y: 10, distance: 129.5
click at [64, 10] on nav "**********" at bounding box center [751, 28] width 1390 height 56
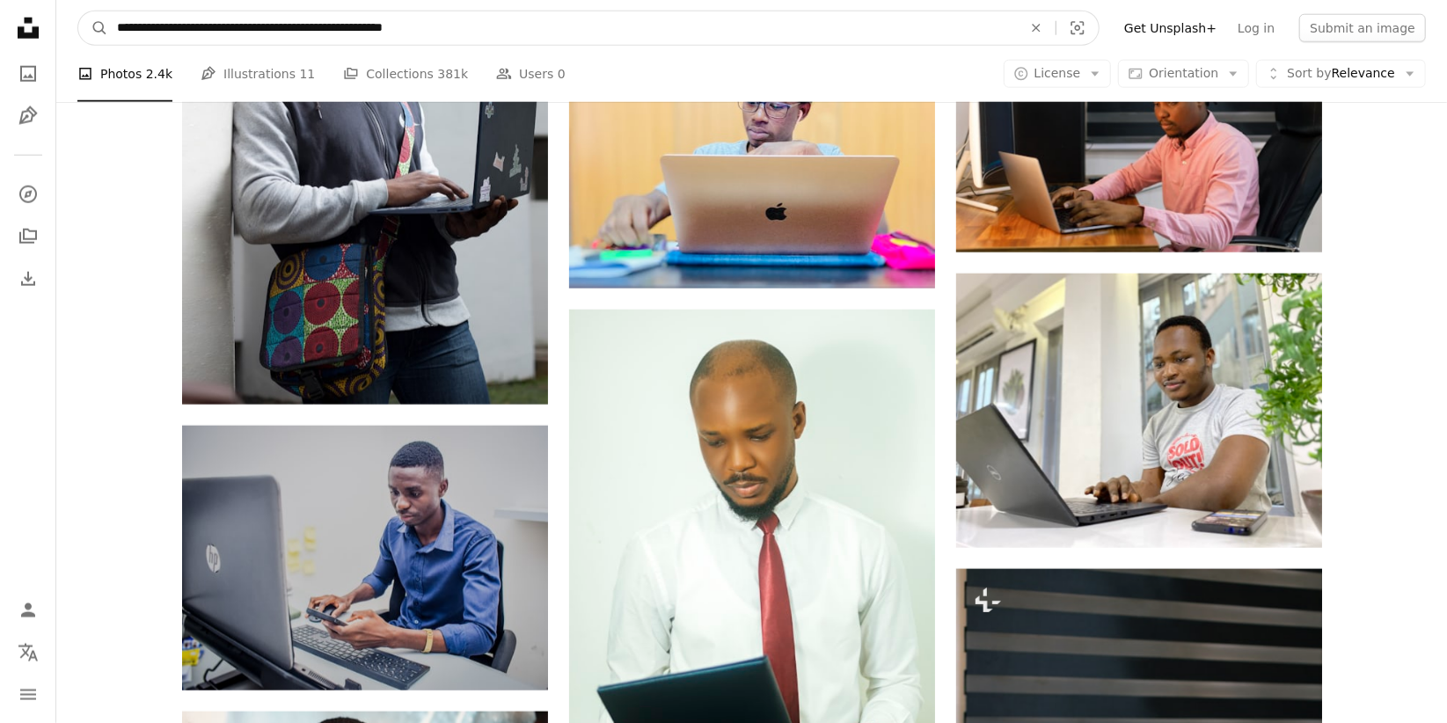
type input "**********"
click button "A magnifying glass" at bounding box center [93, 27] width 30 height 33
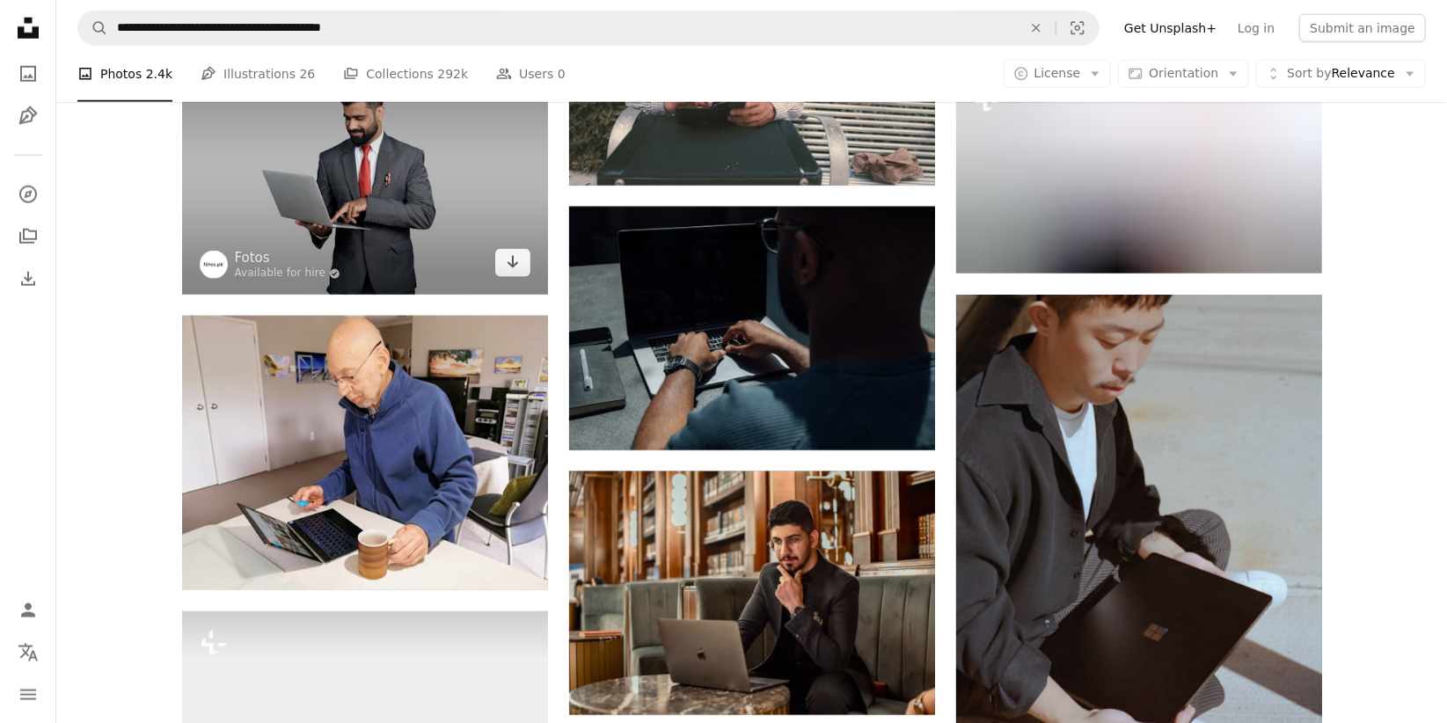
scroll to position [5472, 0]
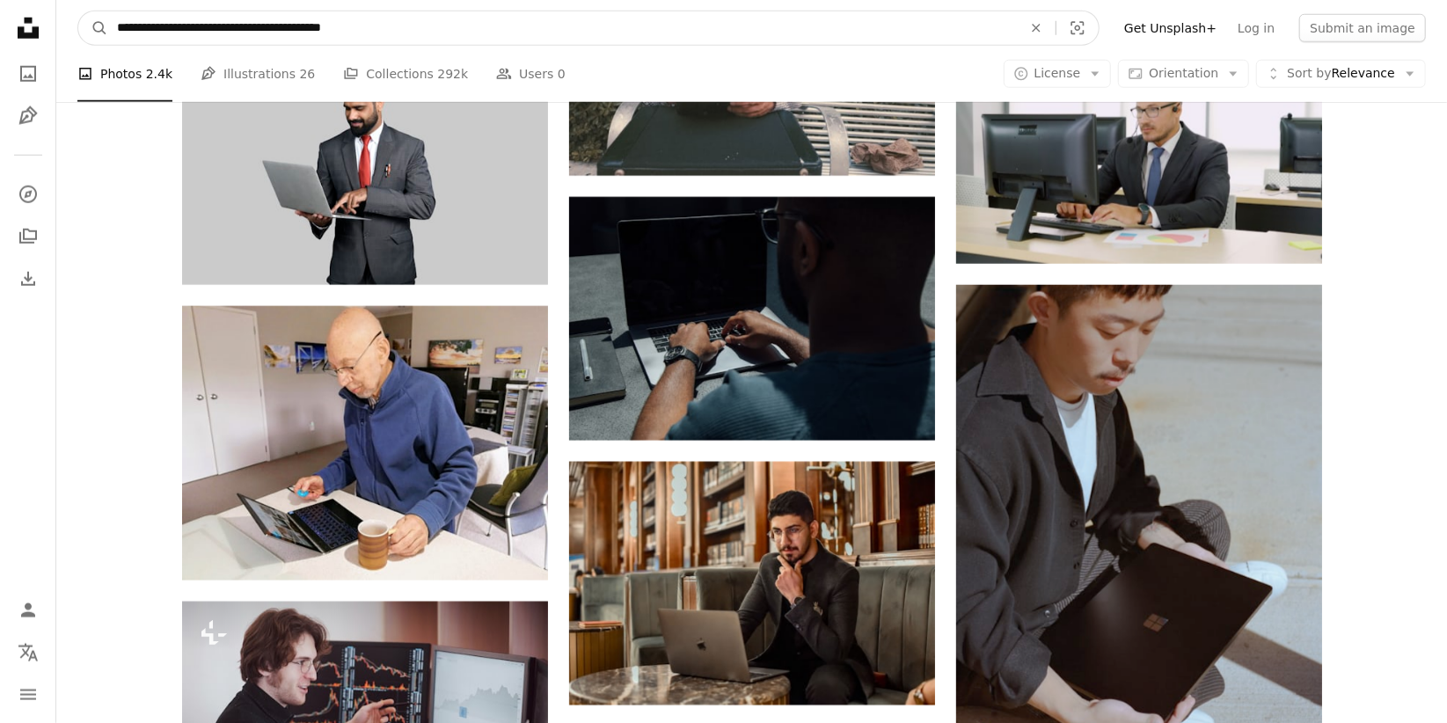
drag, startPoint x: 397, startPoint y: 25, endPoint x: -40, endPoint y: 23, distance: 437.1
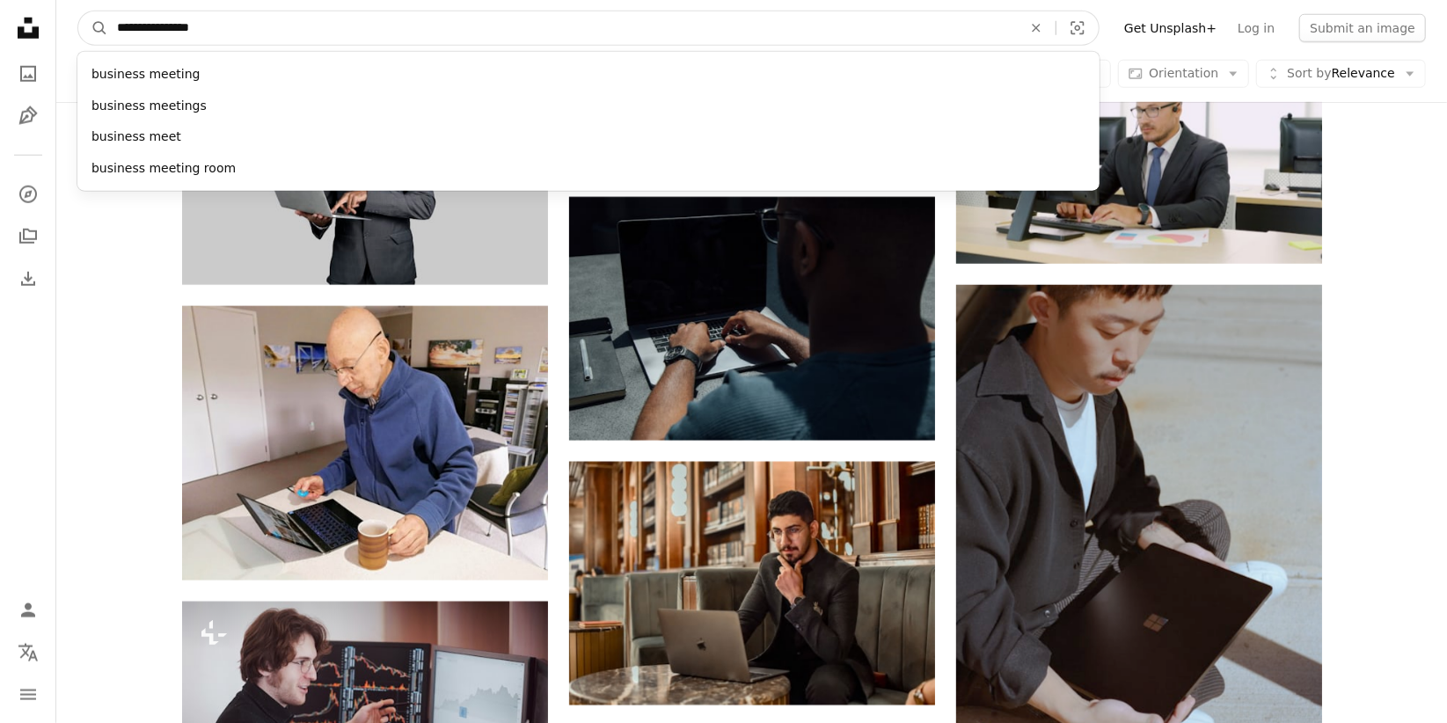
type input "**********"
click at [78, 11] on button "A magnifying glass" at bounding box center [93, 27] width 30 height 33
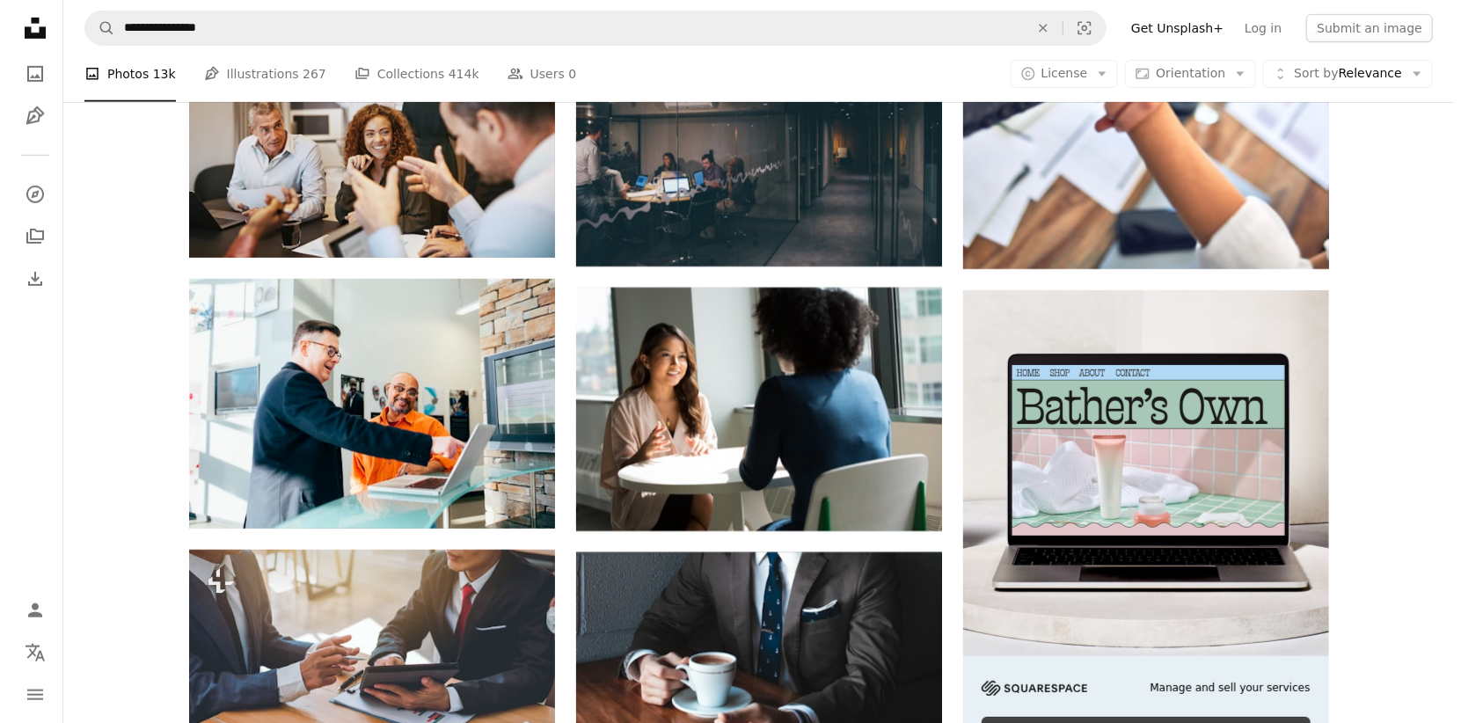
scroll to position [4811, 0]
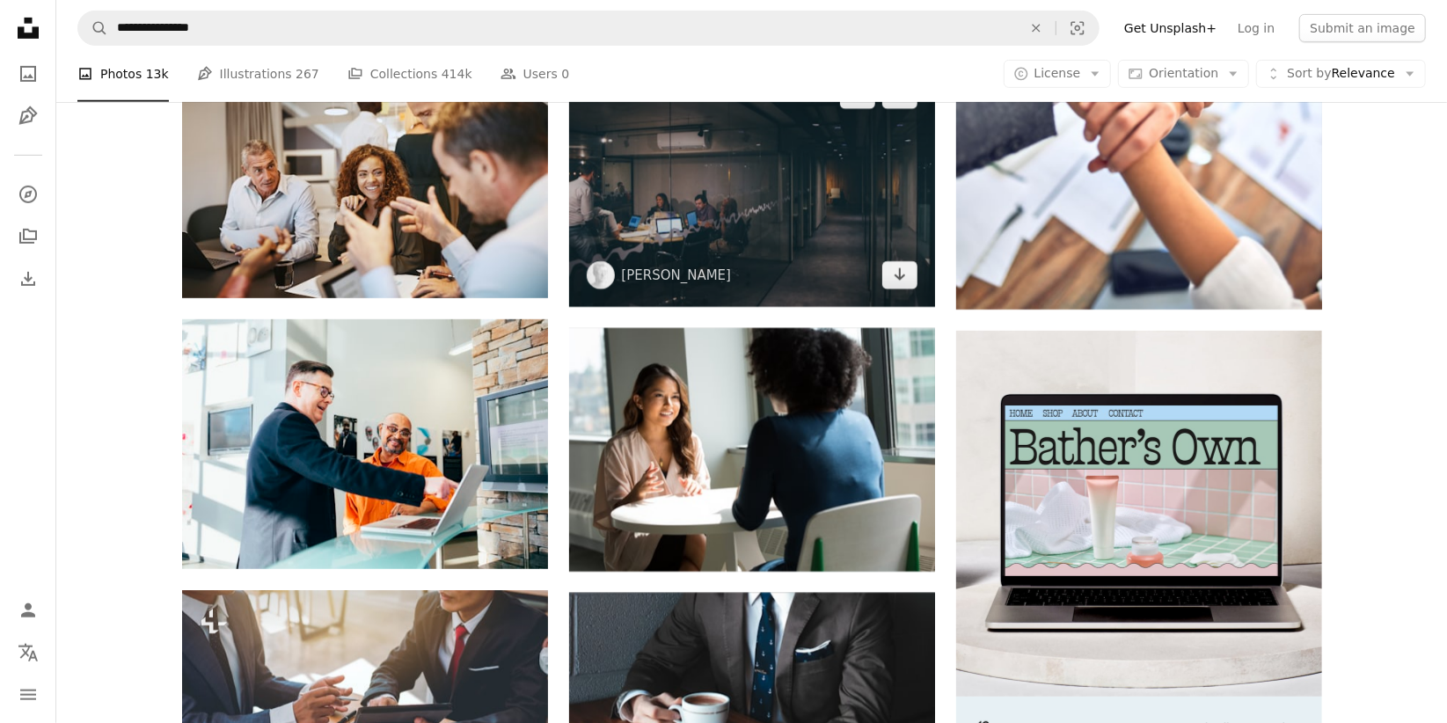
click at [731, 204] on img at bounding box center [752, 185] width 366 height 244
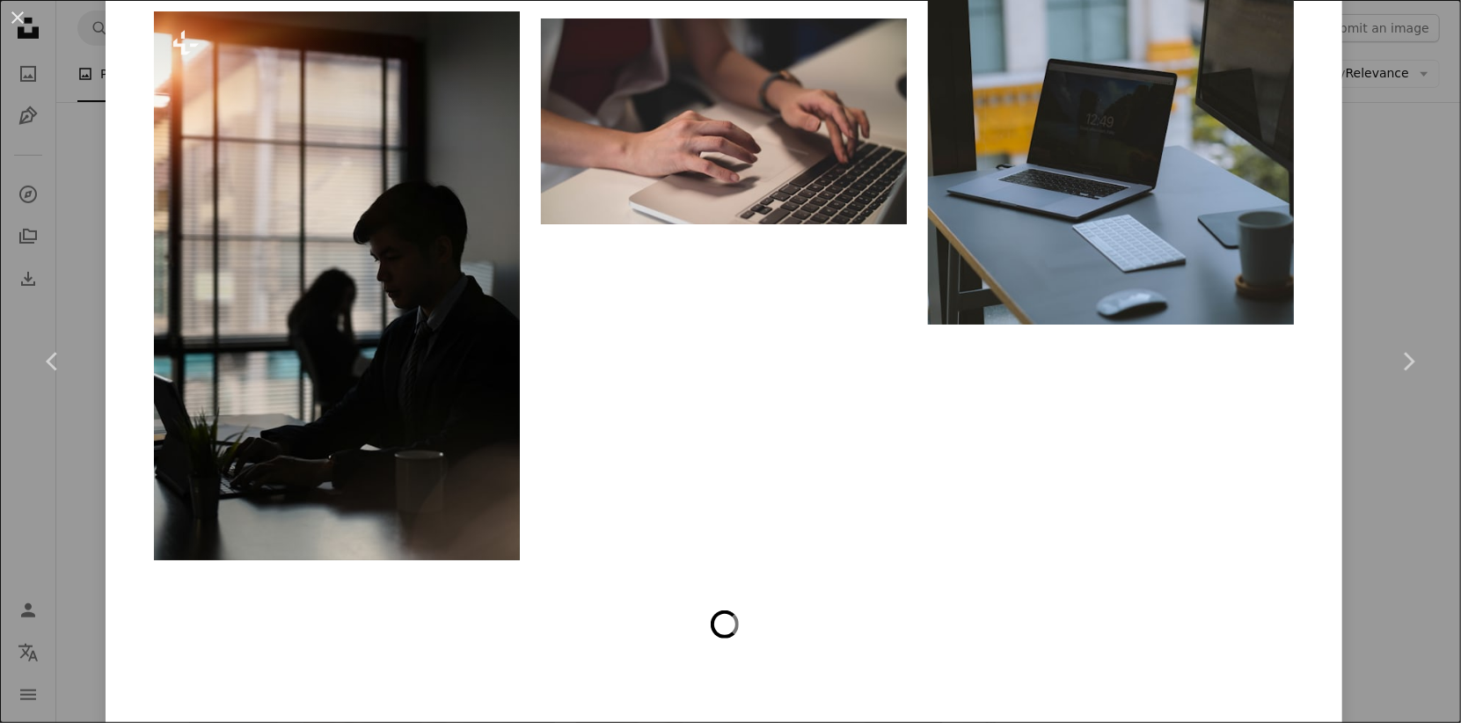
scroll to position [12198, 0]
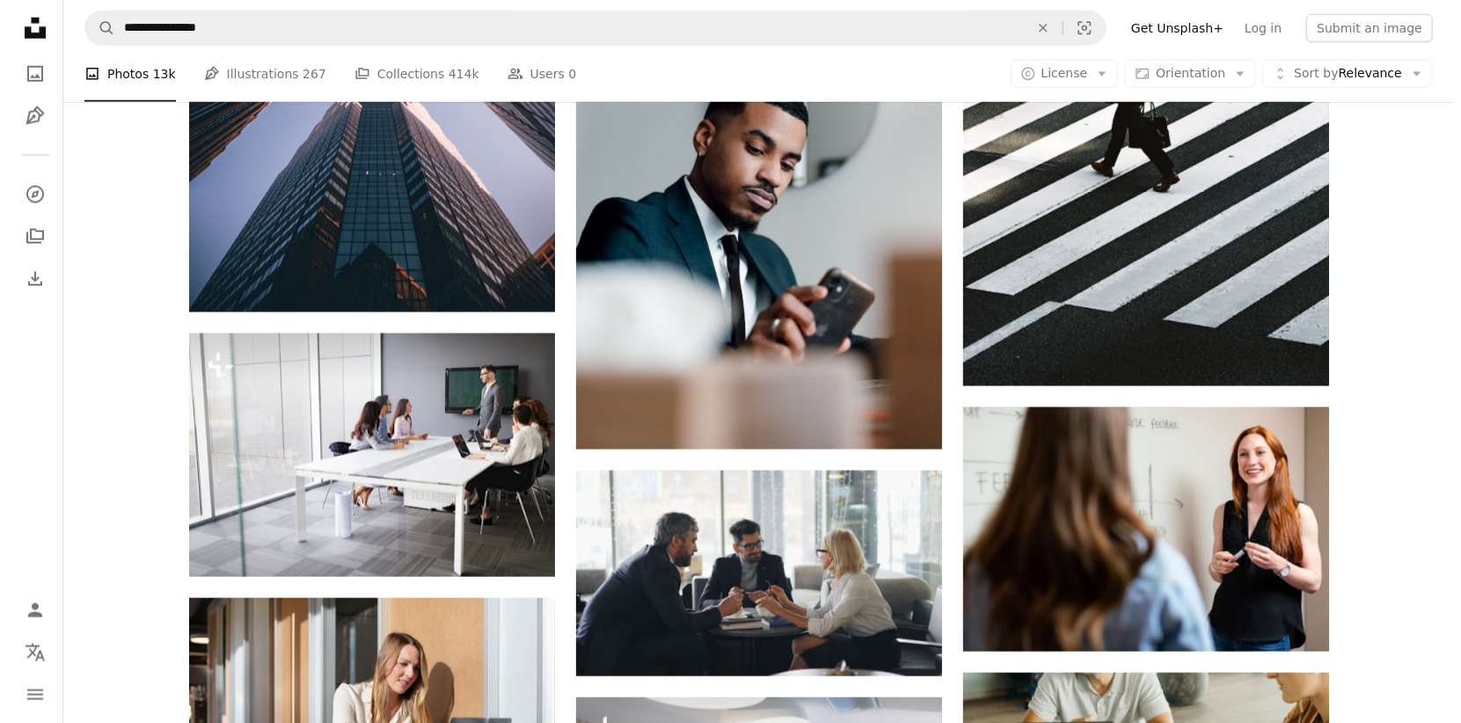
scroll to position [9807, 0]
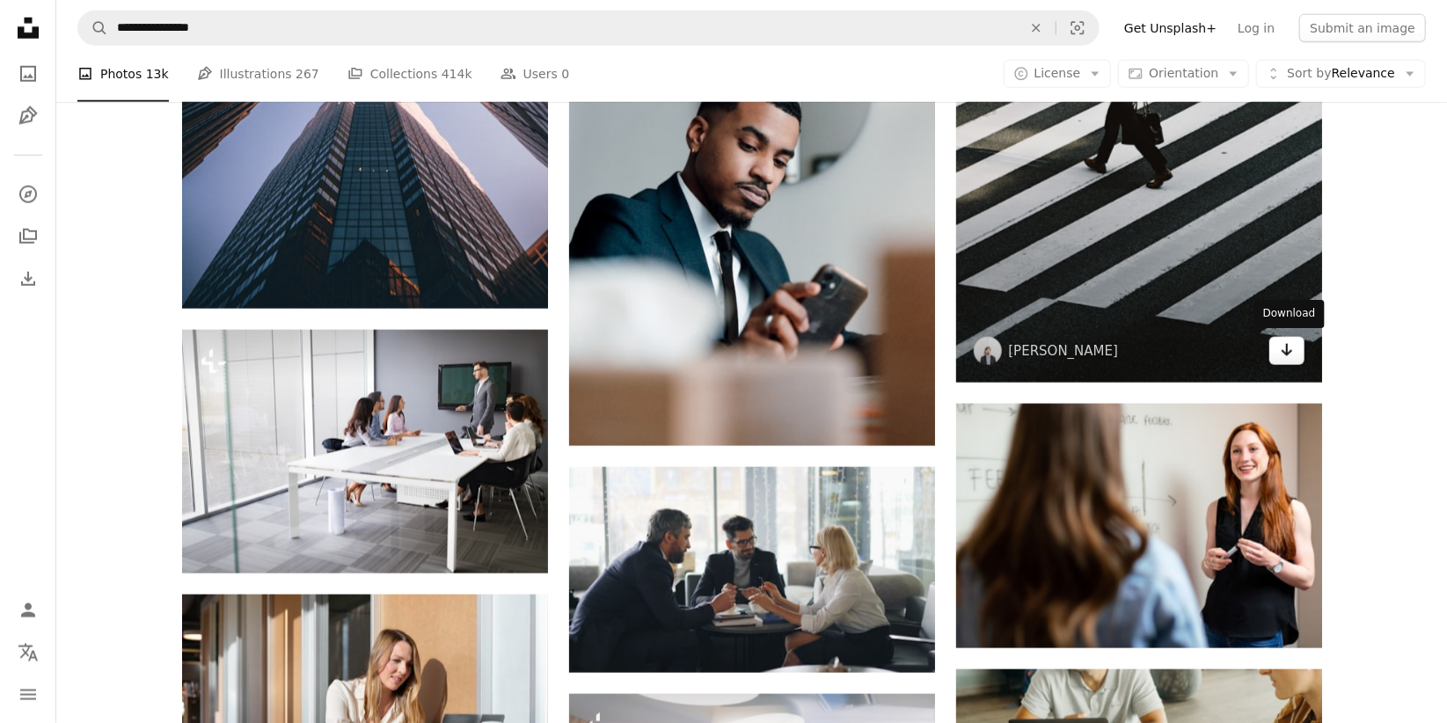
click at [1290, 357] on icon "Arrow pointing down" at bounding box center [1287, 349] width 14 height 21
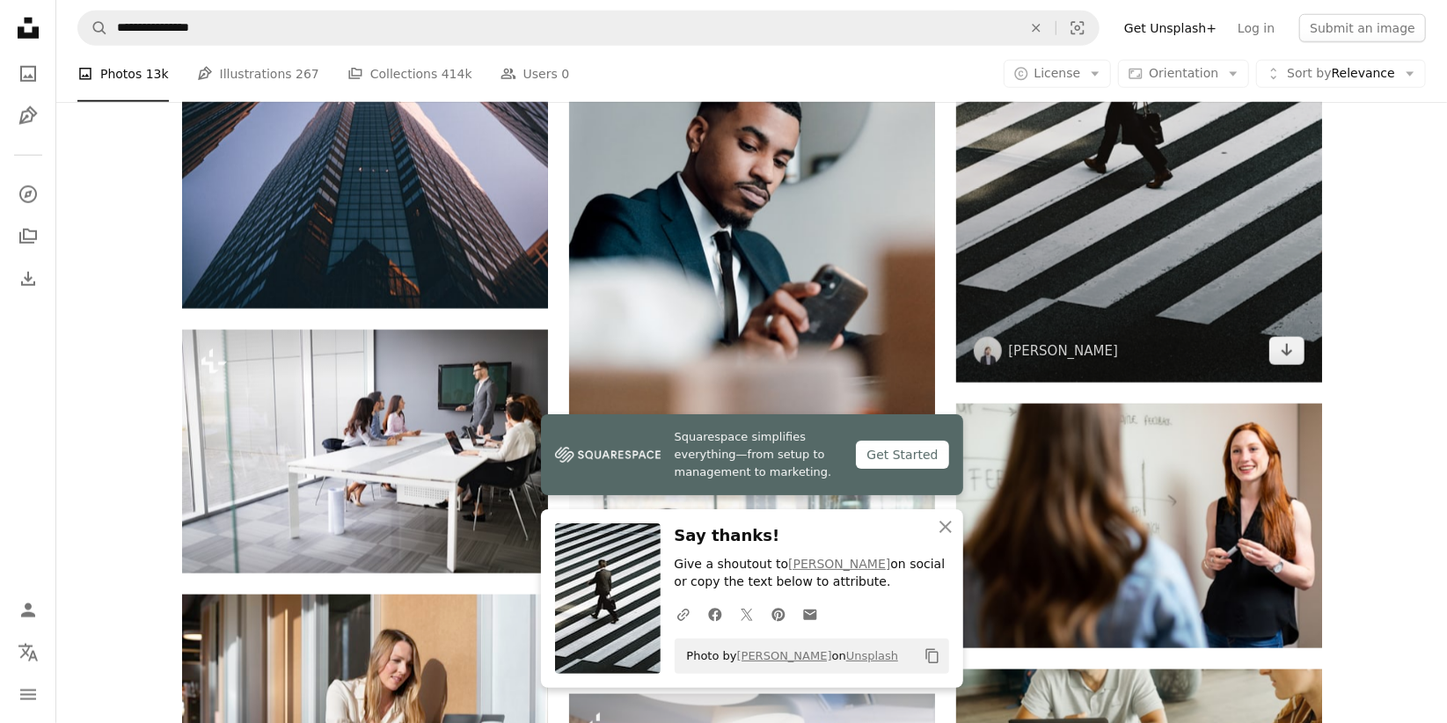
click at [1185, 258] on img at bounding box center [1139, 108] width 366 height 549
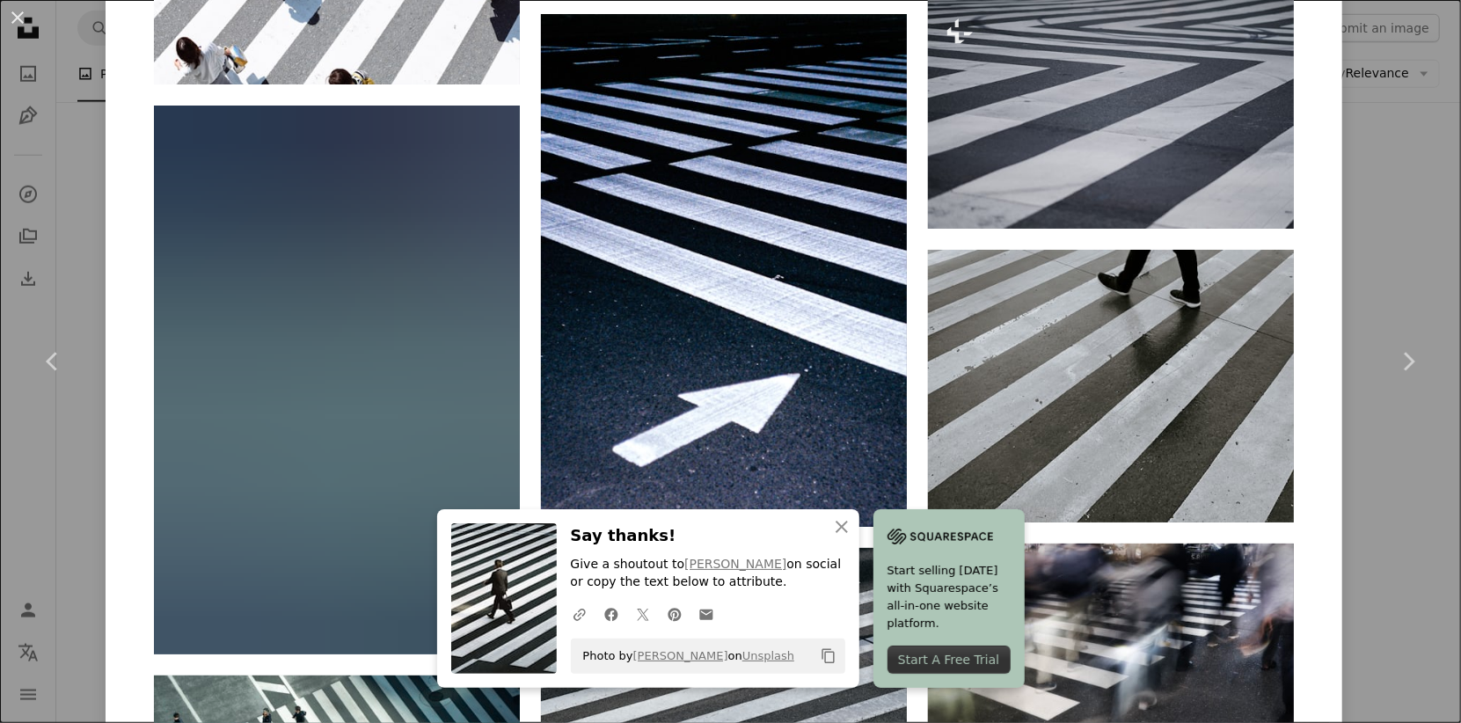
scroll to position [1976, 0]
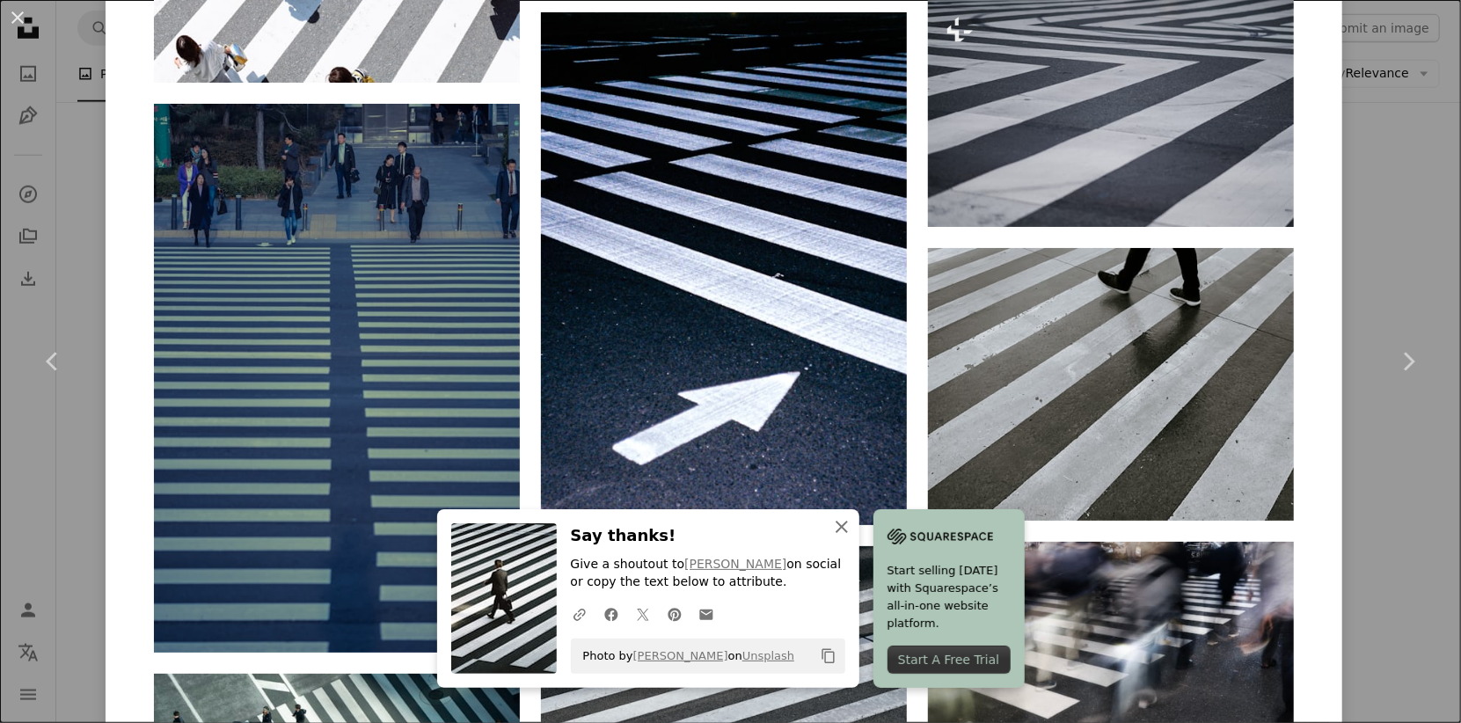
click at [850, 525] on icon "An X shape" at bounding box center [841, 526] width 21 height 21
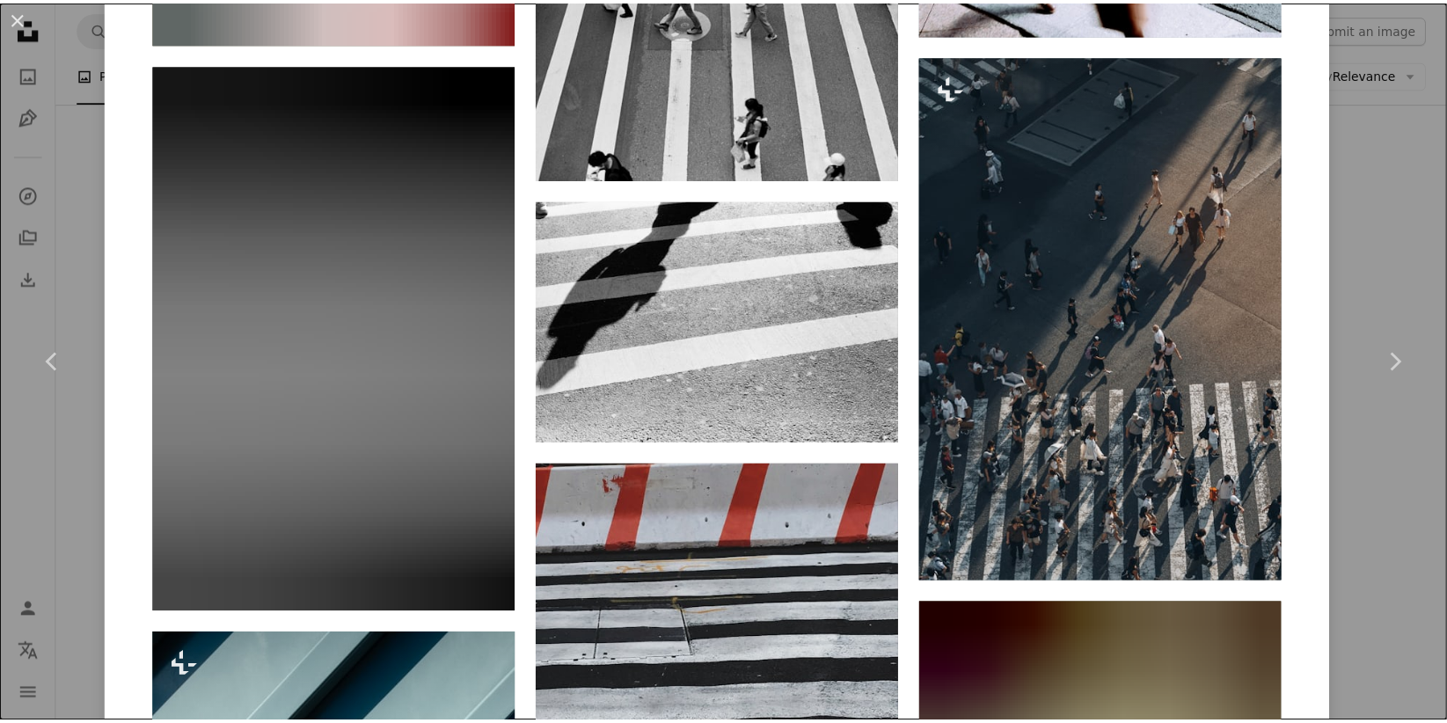
scroll to position [16826, 0]
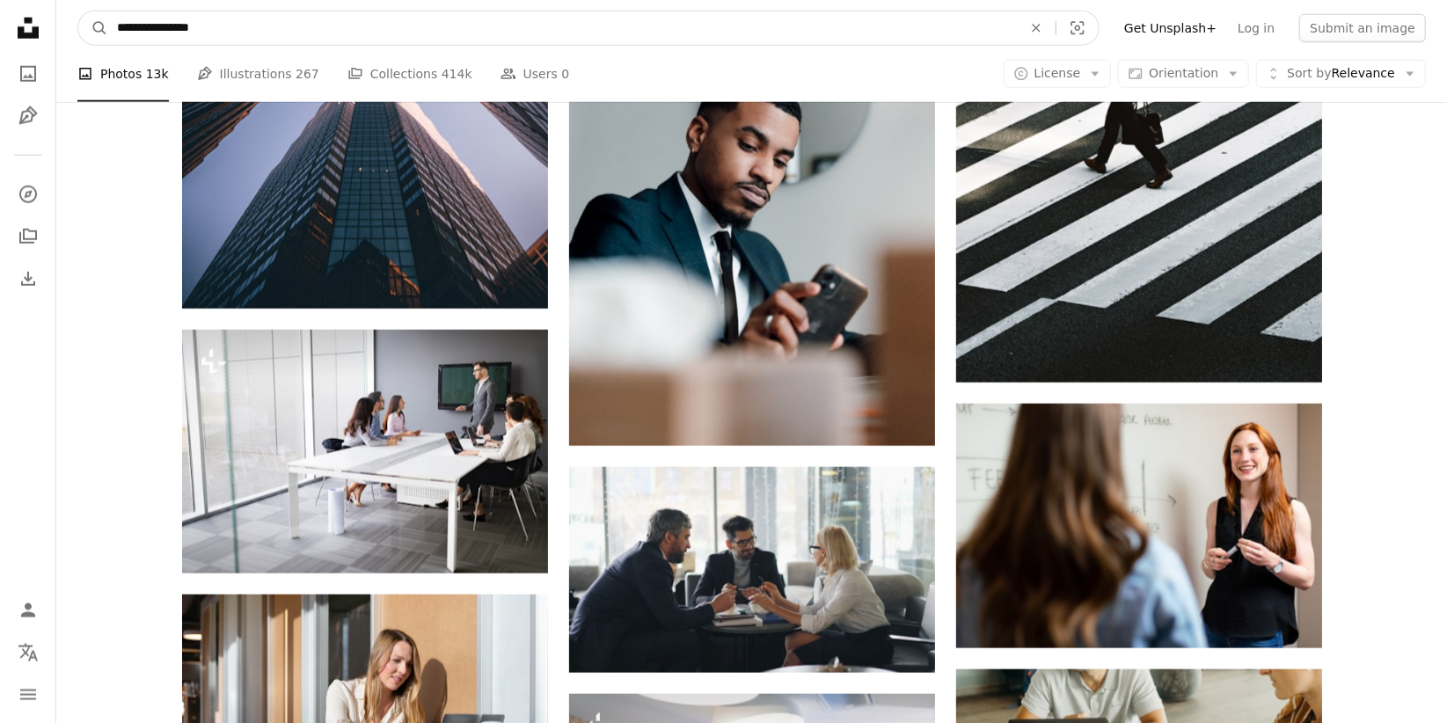
drag, startPoint x: 617, startPoint y: 35, endPoint x: 547, endPoint y: 39, distance: 70.4
click at [547, 39] on input "**********" at bounding box center [562, 27] width 909 height 33
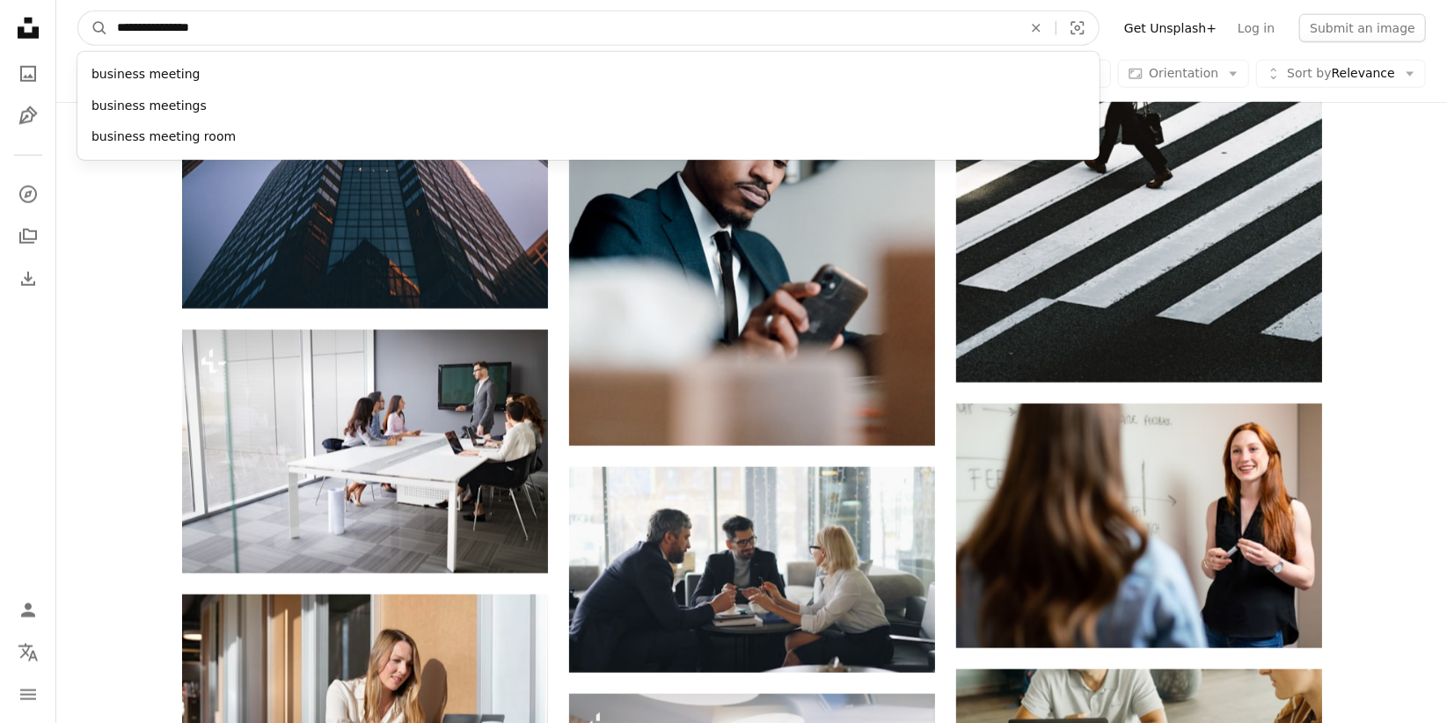
drag, startPoint x: 547, startPoint y: 39, endPoint x: 77, endPoint y: 47, distance: 470.6
click at [77, 47] on nav "**********" at bounding box center [751, 28] width 1390 height 56
click at [354, 16] on input "**********" at bounding box center [562, 27] width 909 height 33
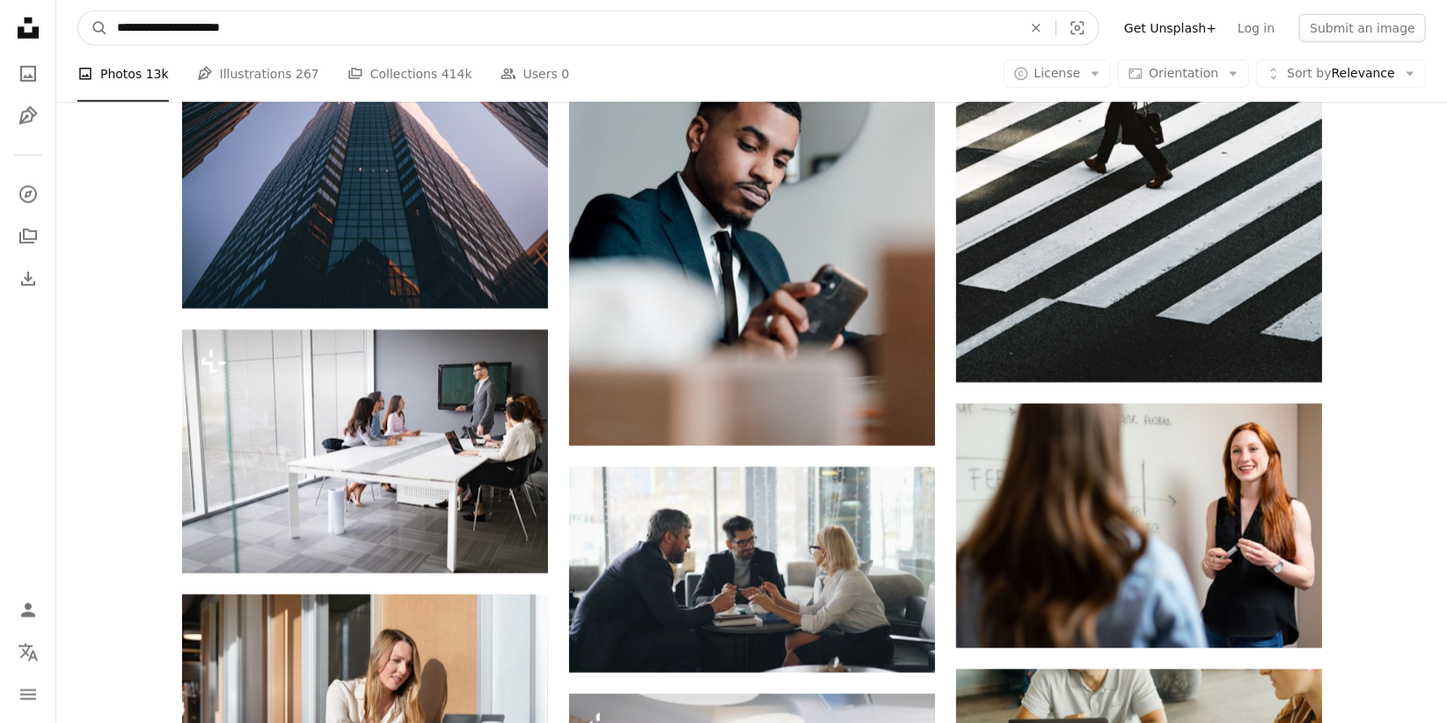
type input "**********"
click button "A magnifying glass" at bounding box center [93, 27] width 30 height 33
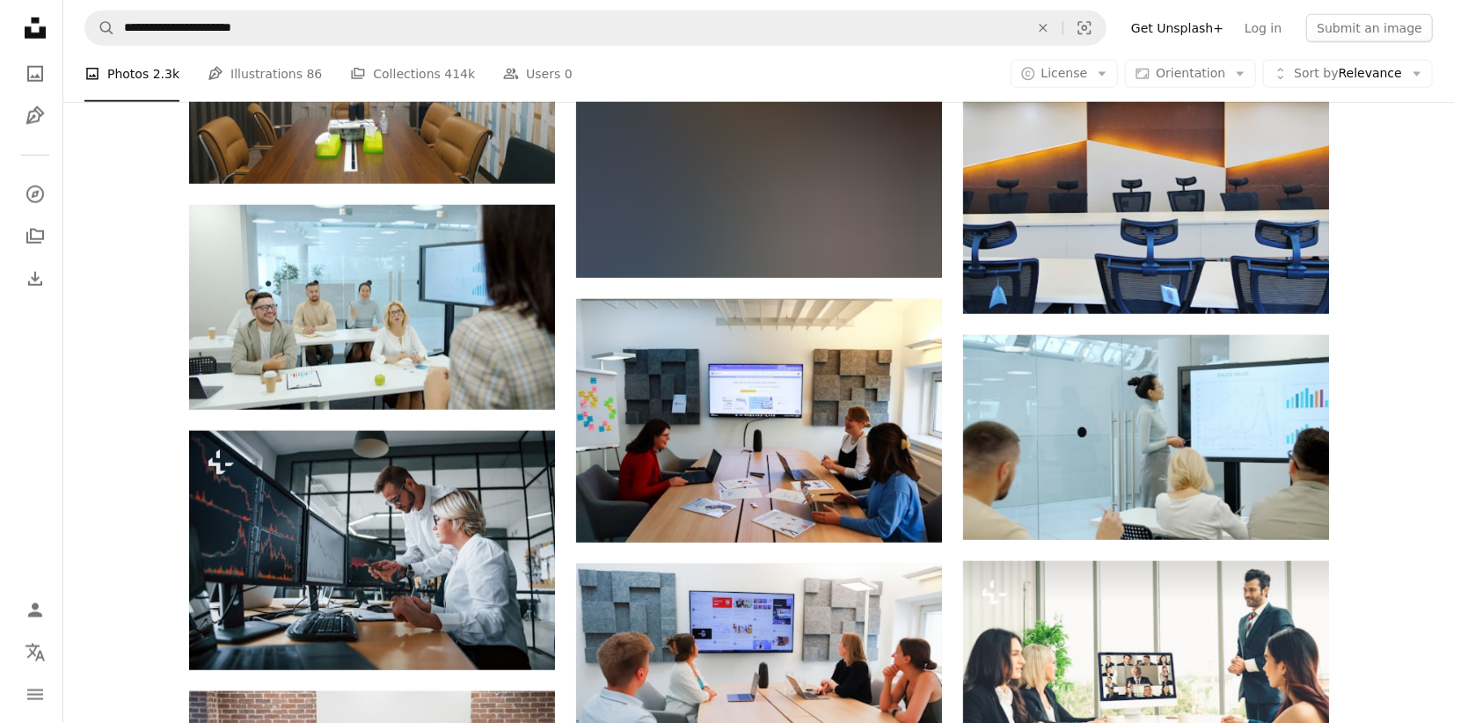
scroll to position [1269, 0]
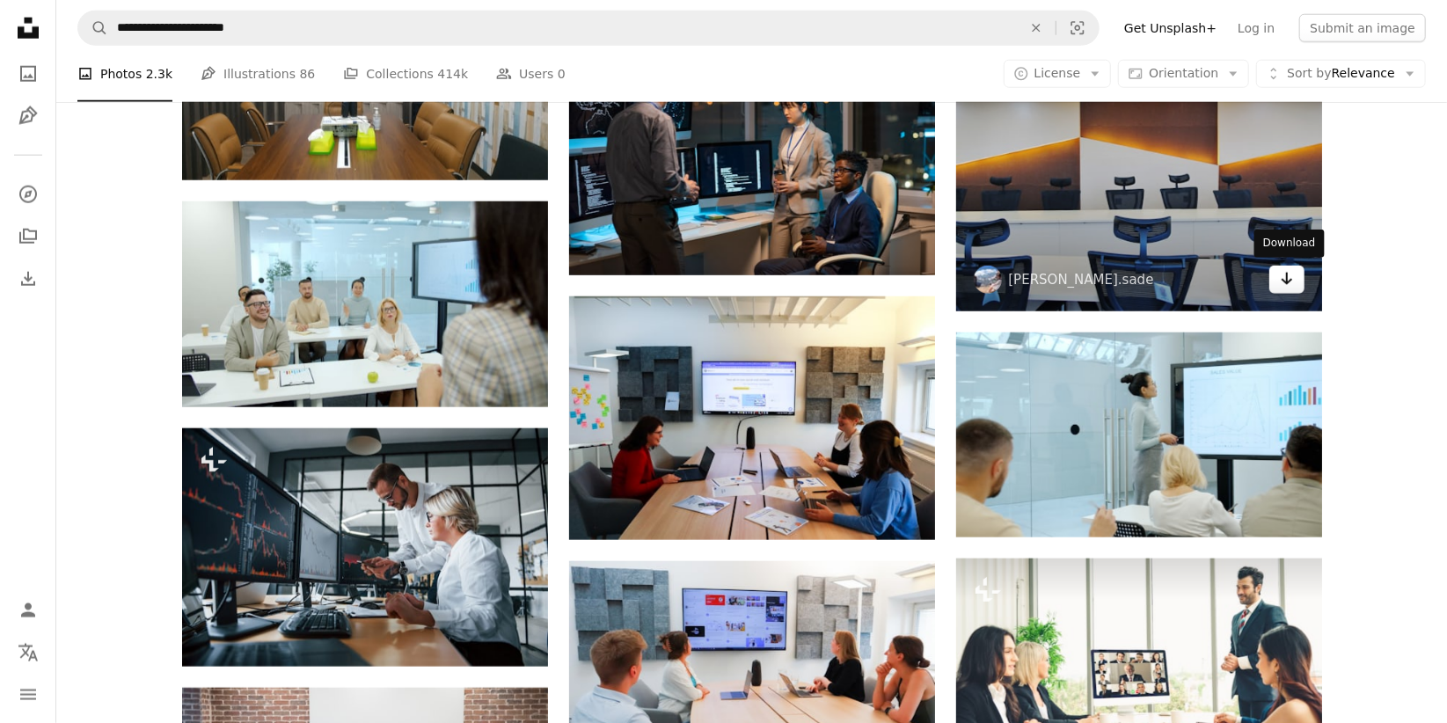
click at [1277, 281] on link "Arrow pointing down" at bounding box center [1286, 280] width 35 height 28
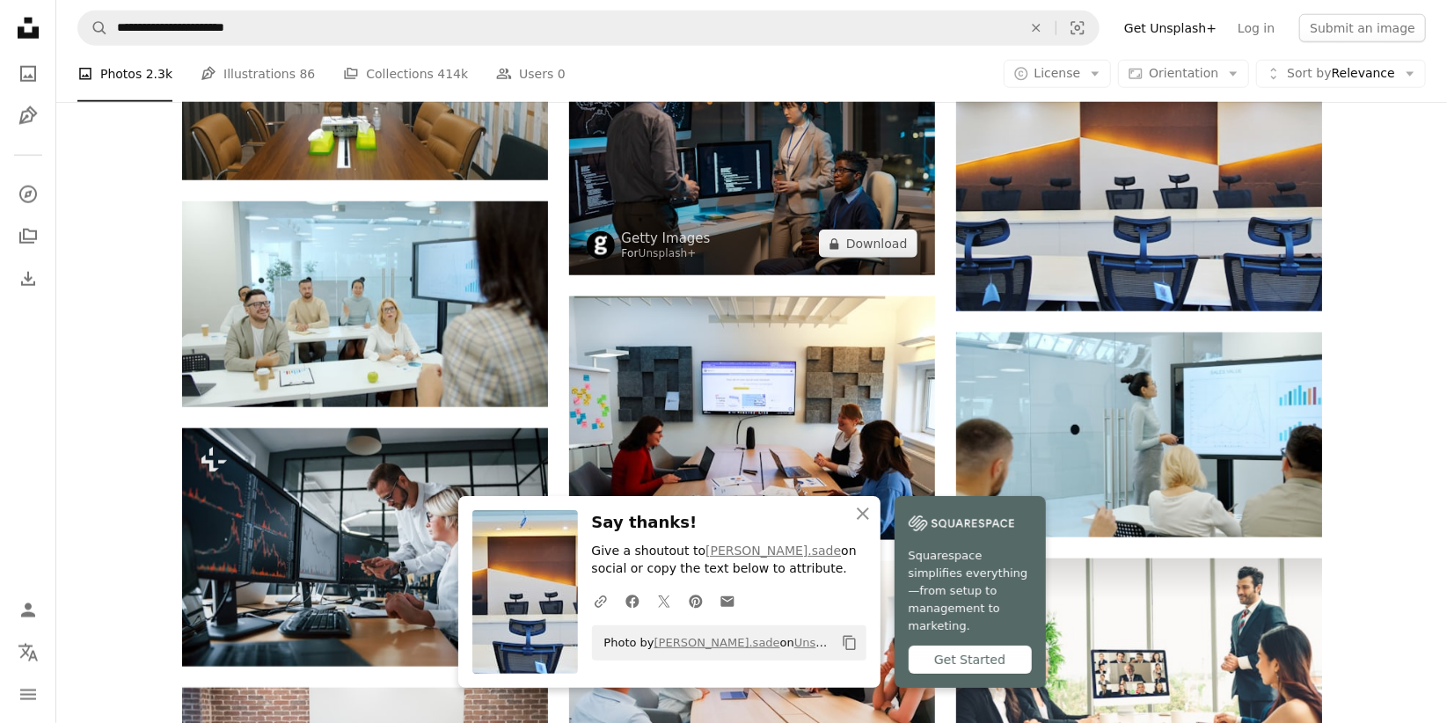
click at [872, 210] on img at bounding box center [752, 153] width 366 height 244
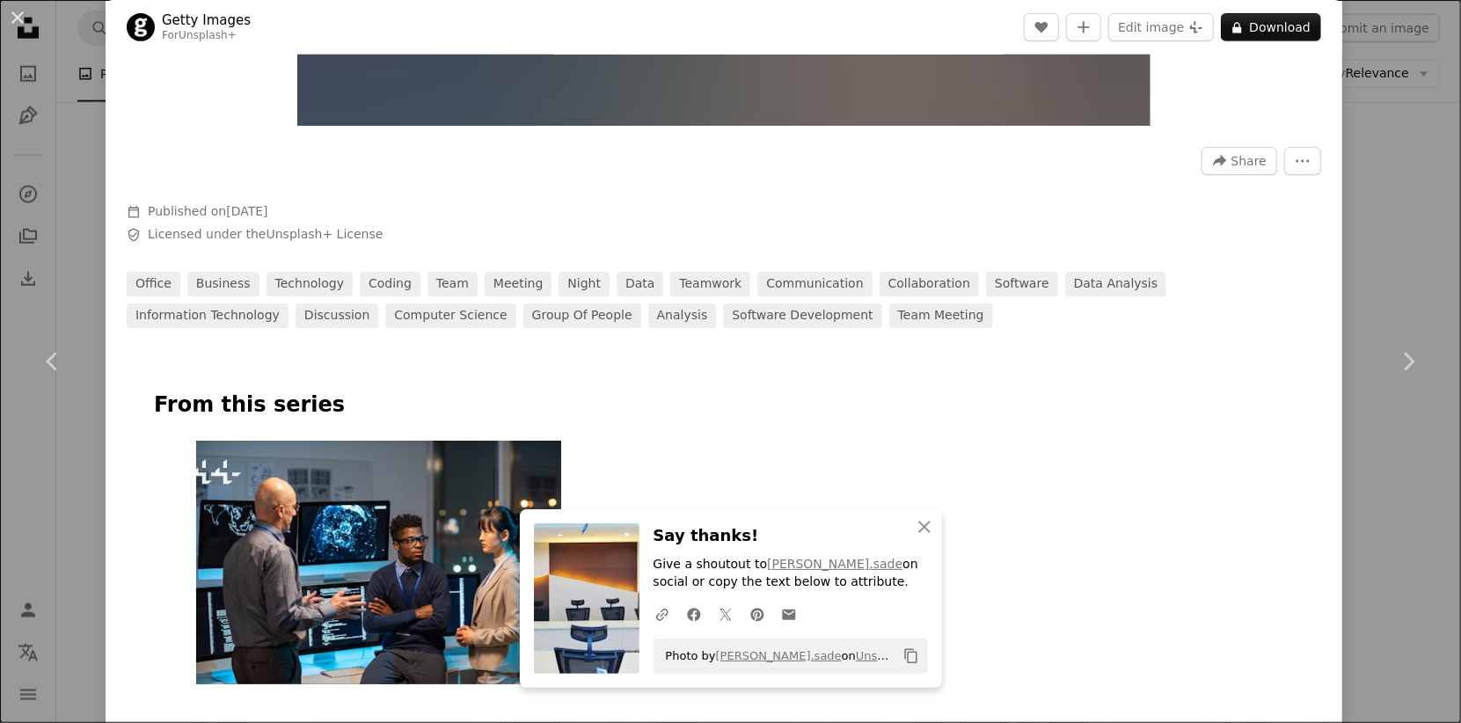
scroll to position [522, 0]
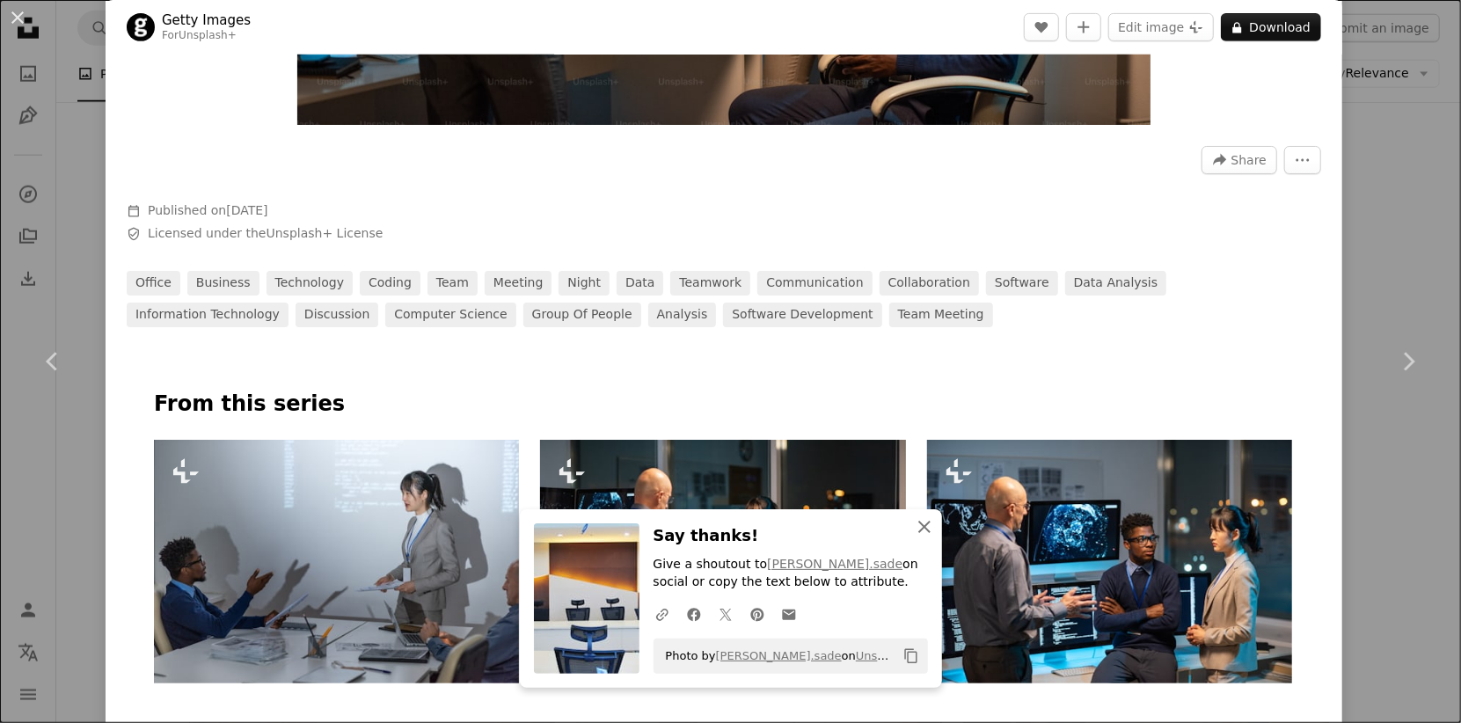
click at [934, 535] on button "An X shape Close" at bounding box center [924, 526] width 35 height 35
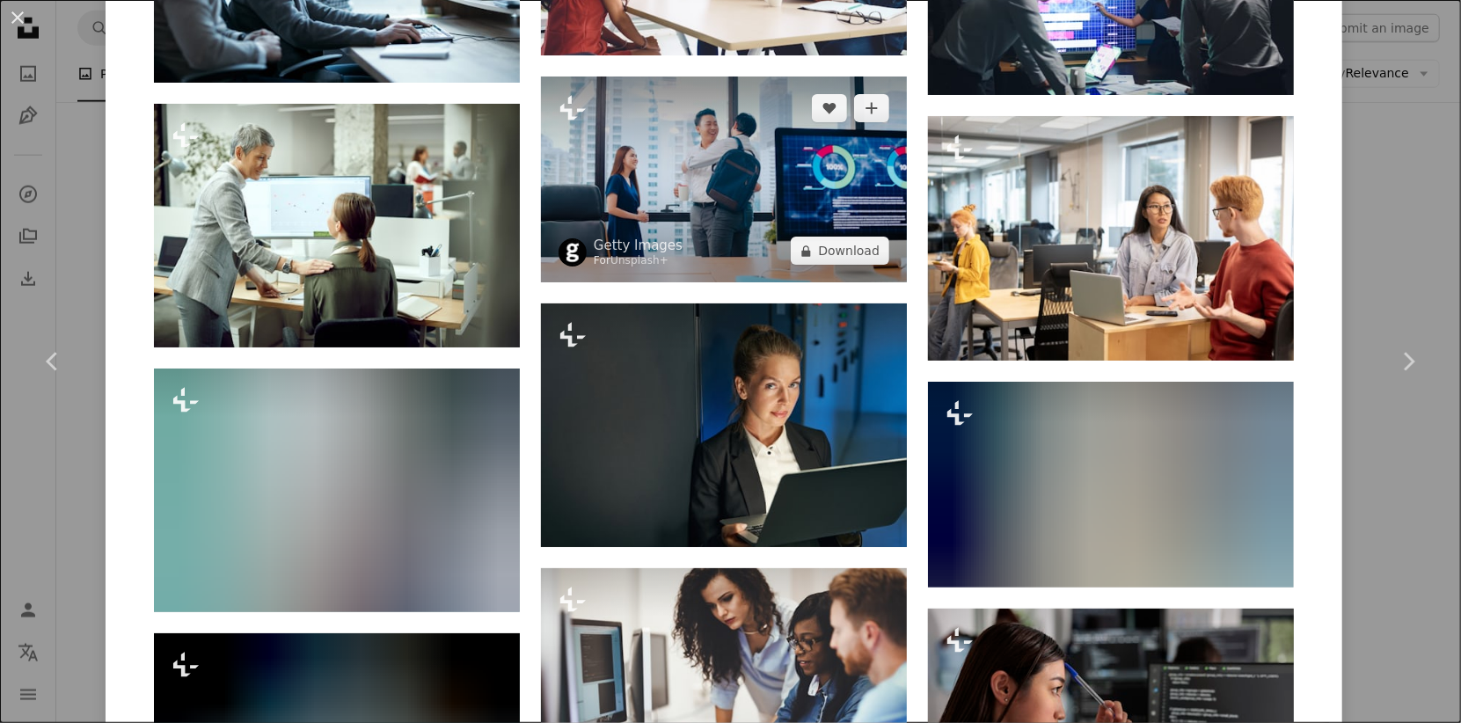
scroll to position [7141, 0]
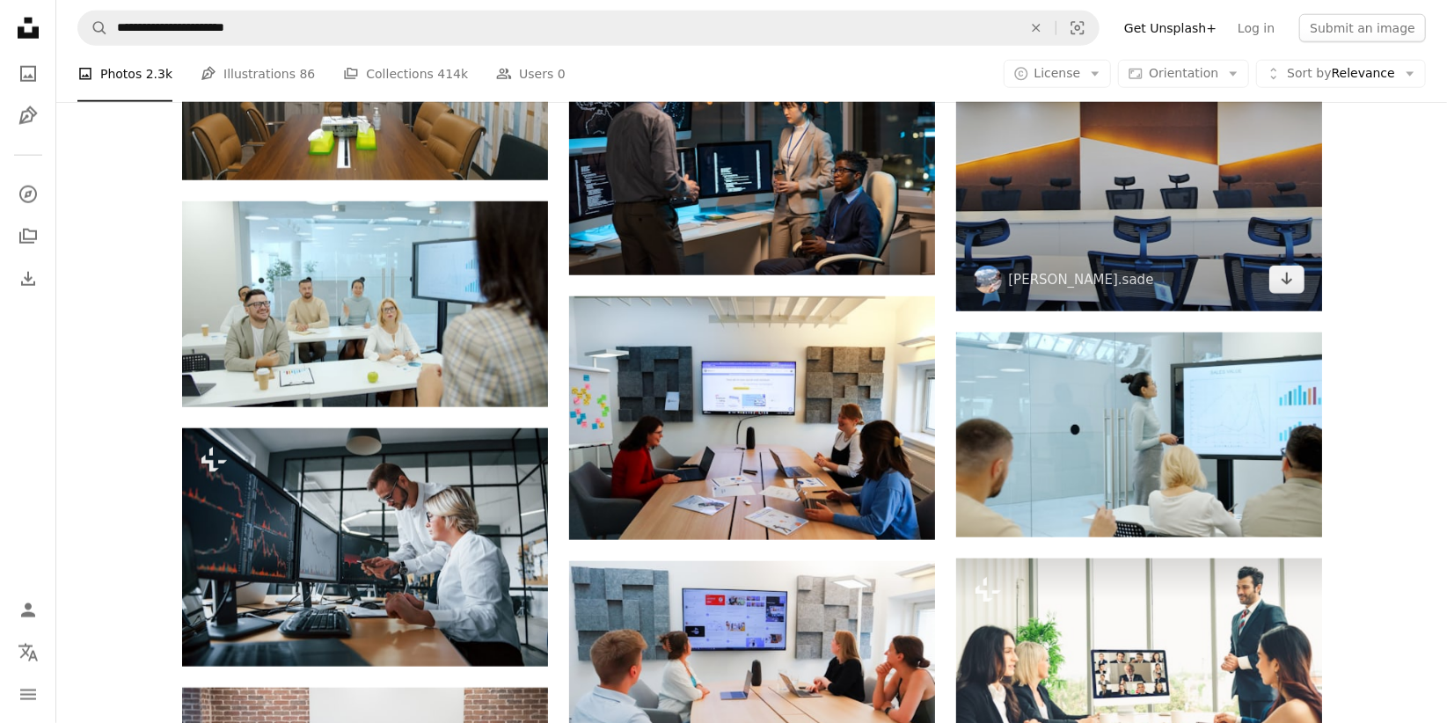
click at [1091, 257] on img at bounding box center [1139, 174] width 366 height 274
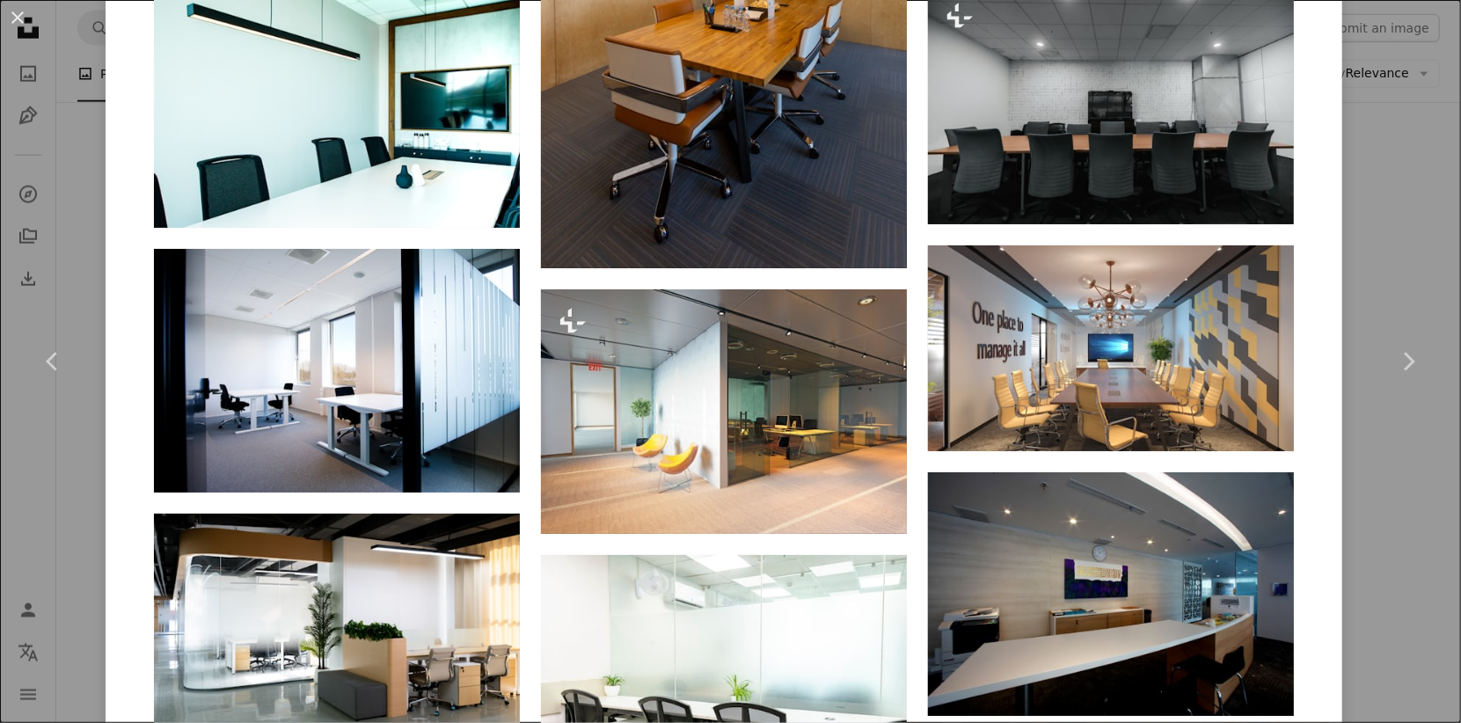
scroll to position [1792, 0]
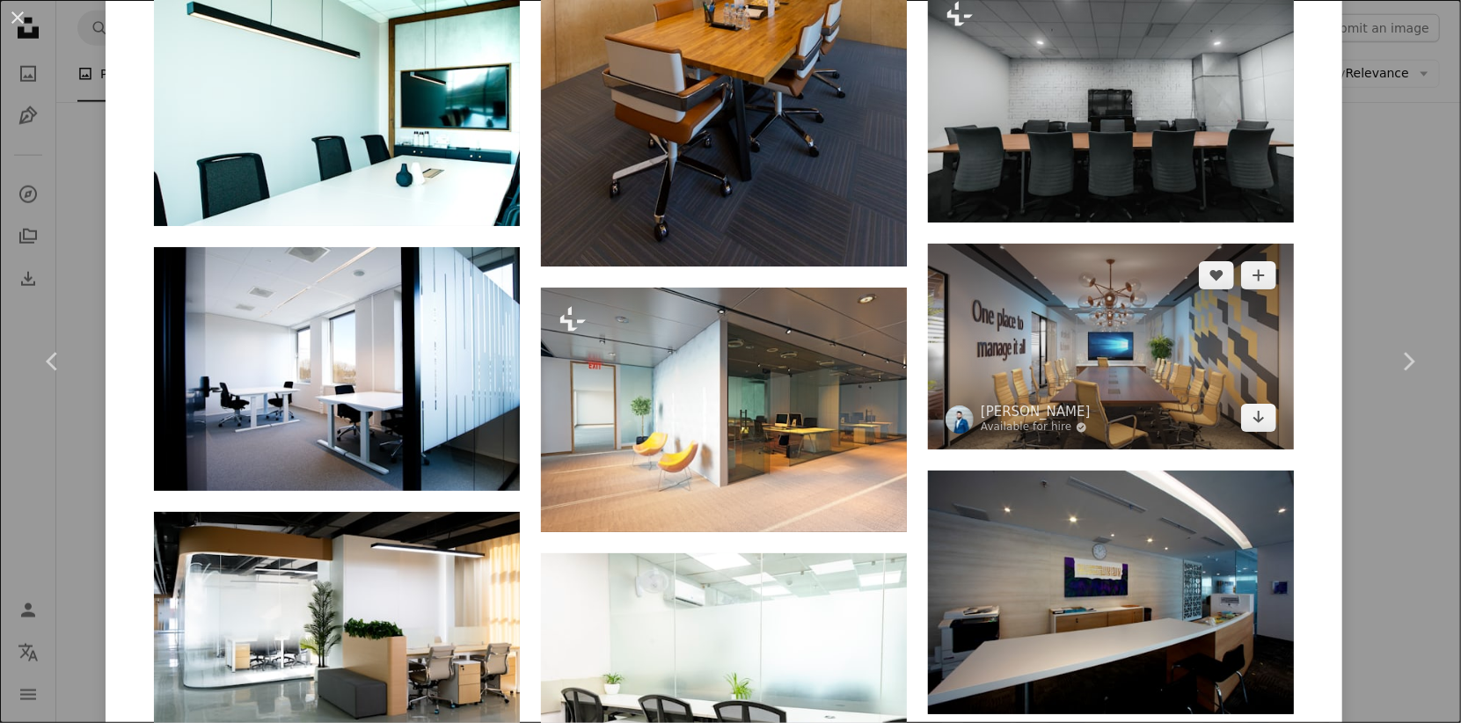
click at [1070, 364] on img at bounding box center [1111, 347] width 366 height 206
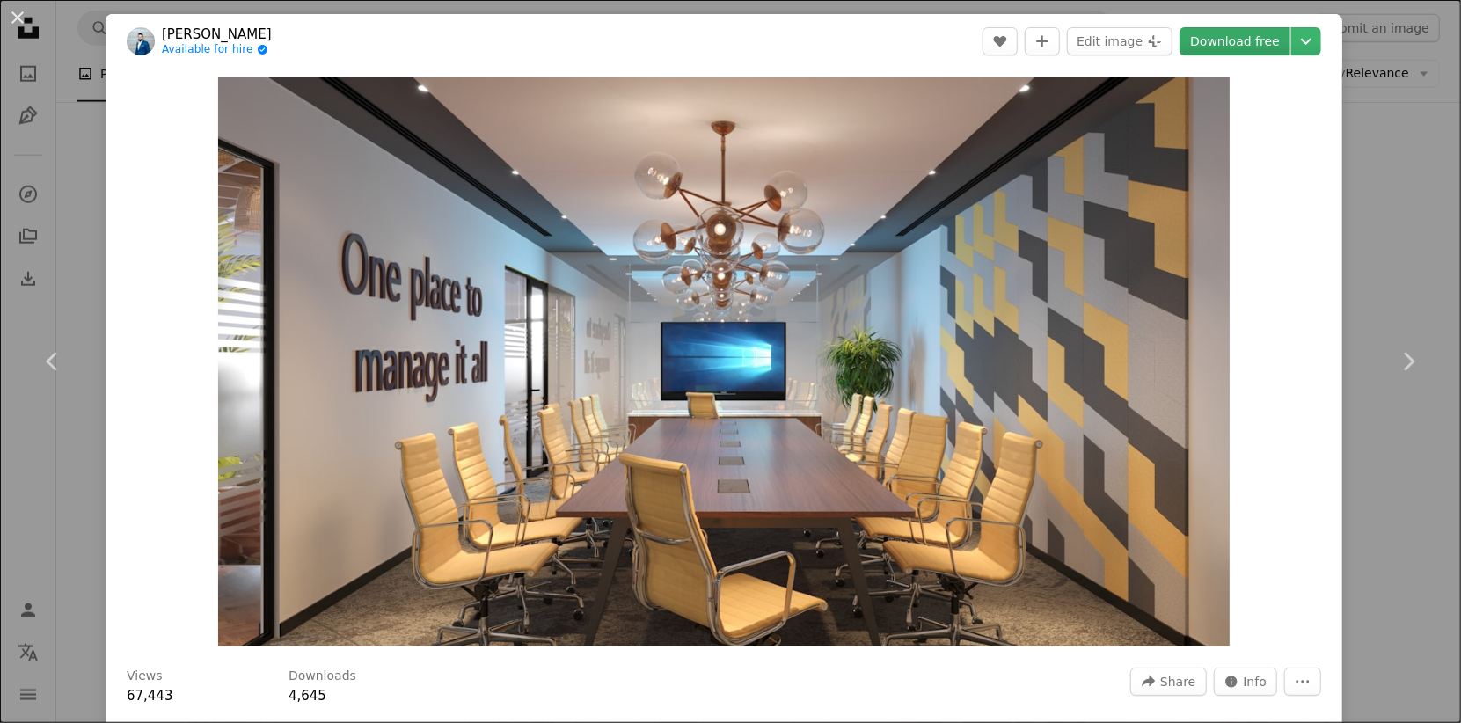
click at [1210, 39] on link "Download free" at bounding box center [1234, 41] width 111 height 28
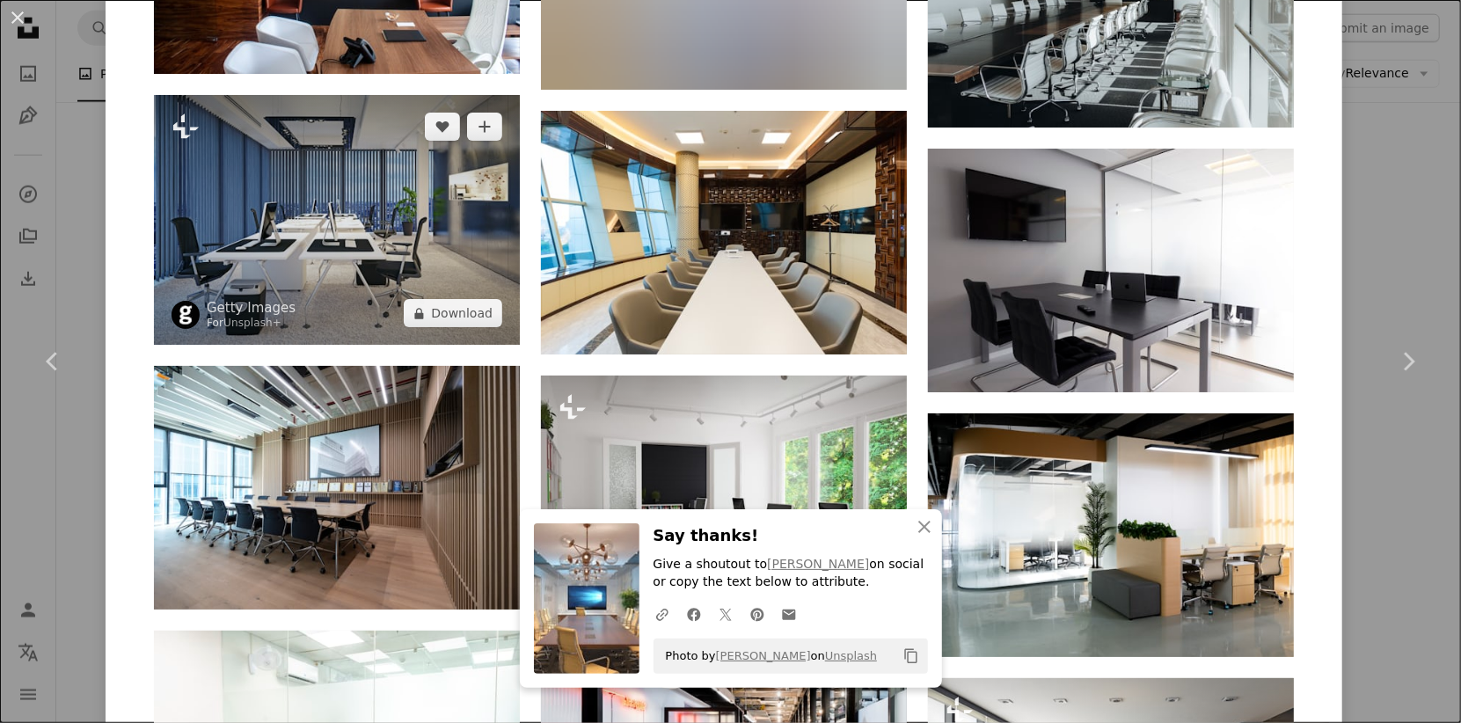
scroll to position [3700, 0]
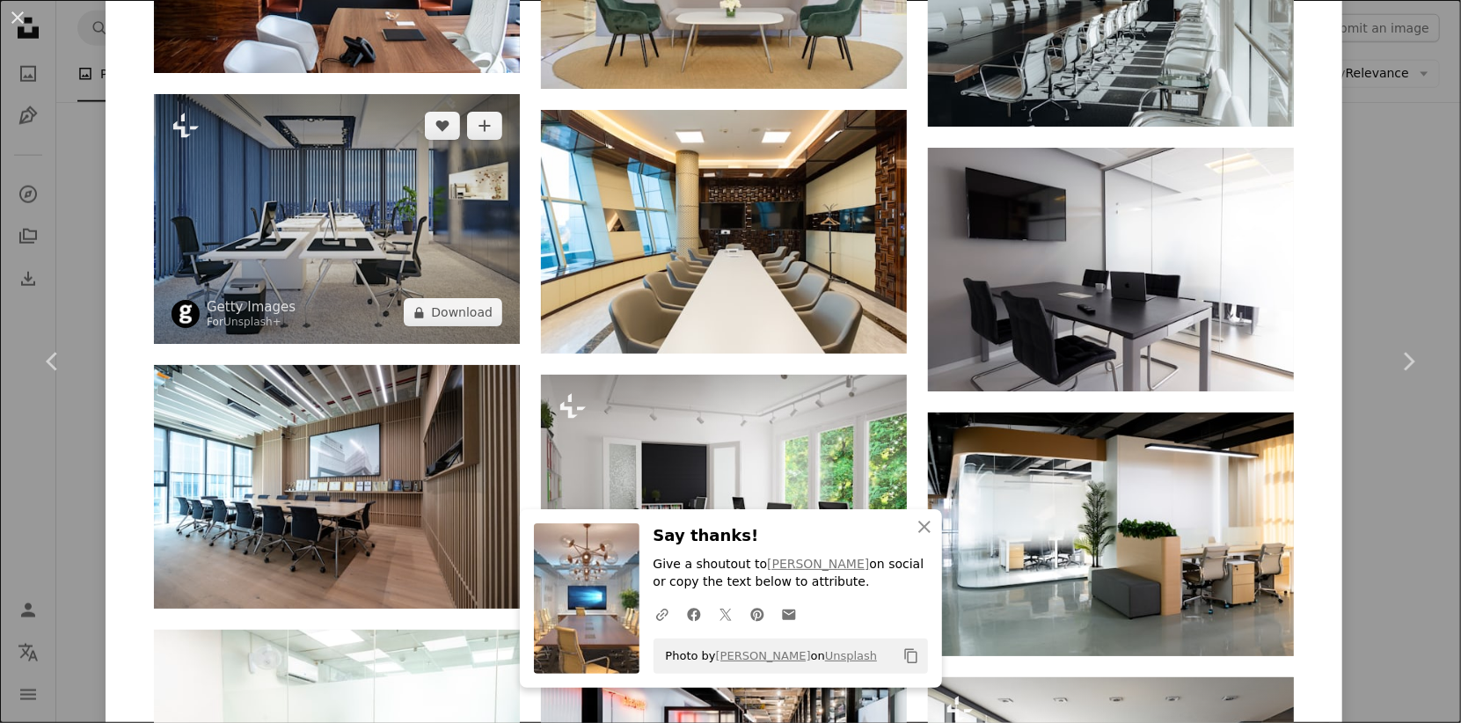
click at [390, 269] on img at bounding box center [337, 219] width 366 height 251
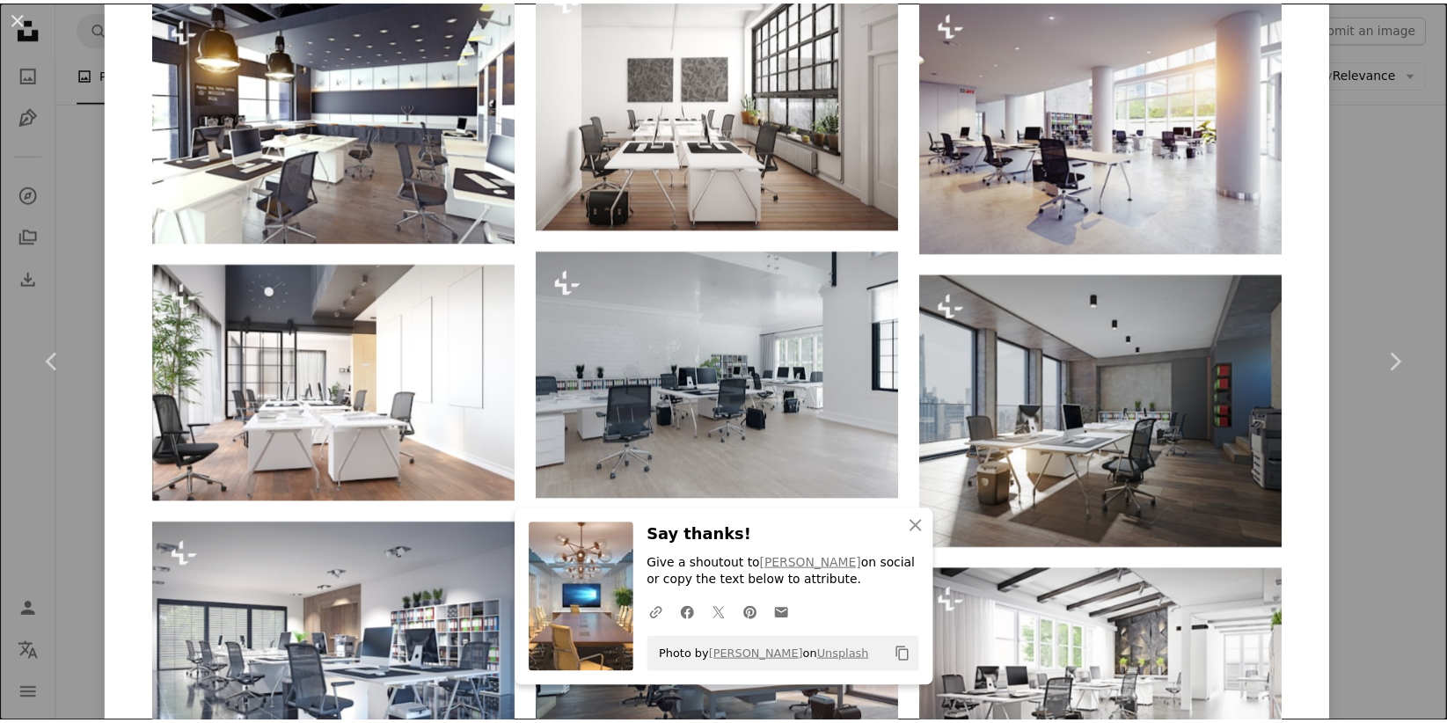
scroll to position [1886, 0]
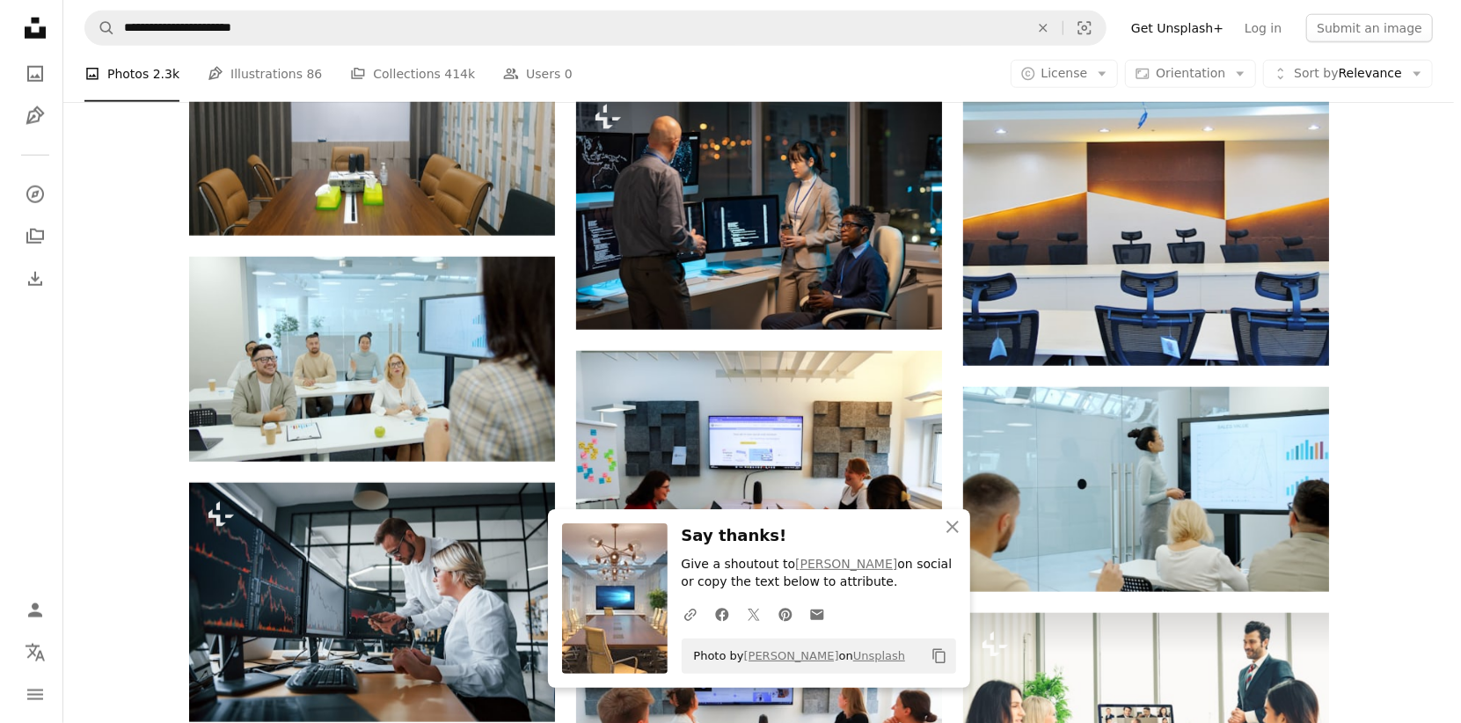
scroll to position [1217, 0]
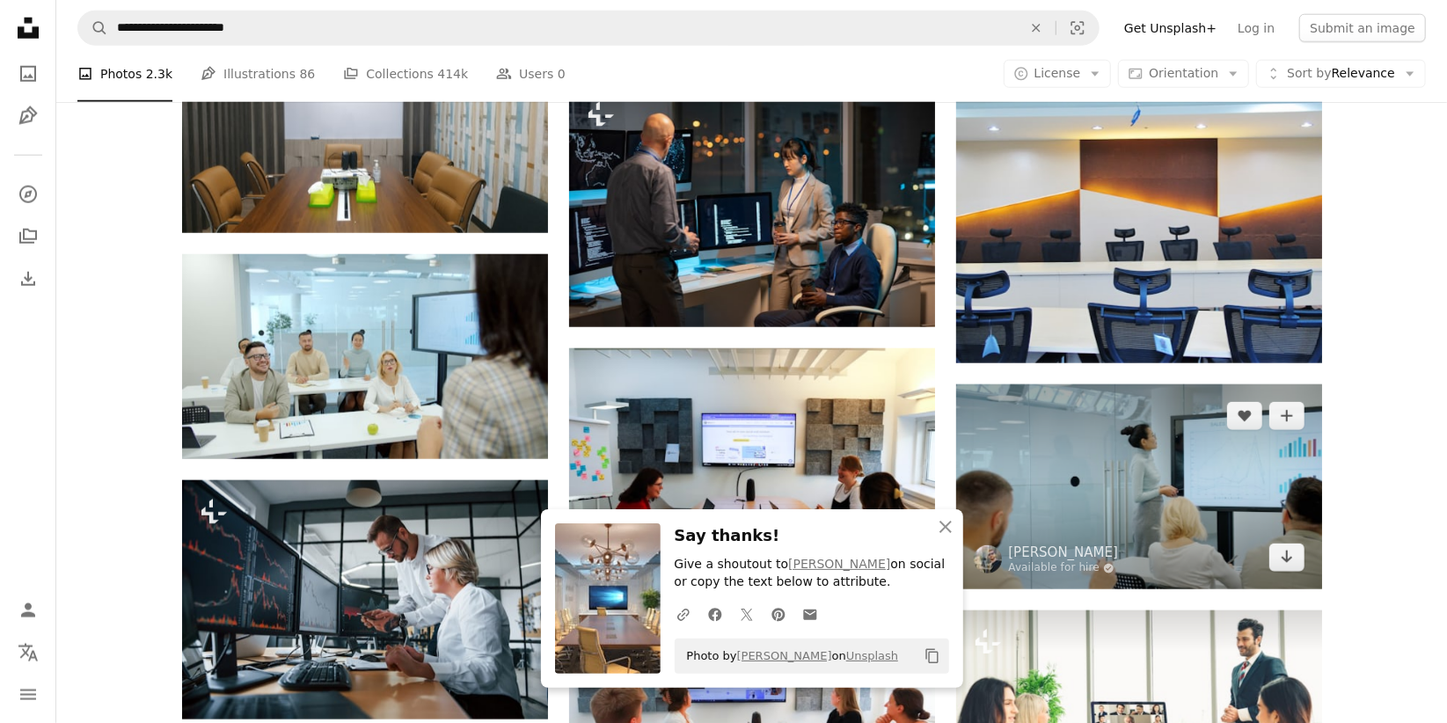
click at [1143, 445] on img at bounding box center [1139, 487] width 366 height 206
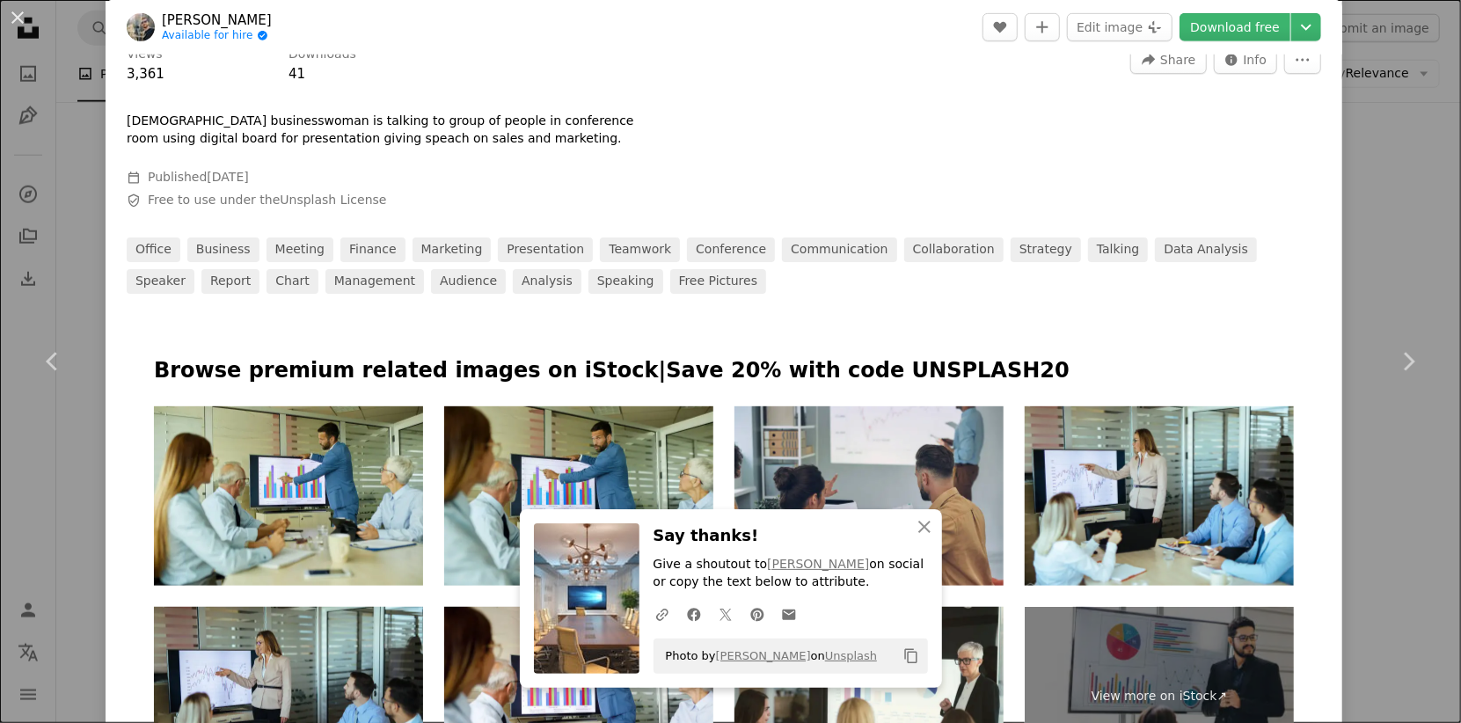
scroll to position [675, 0]
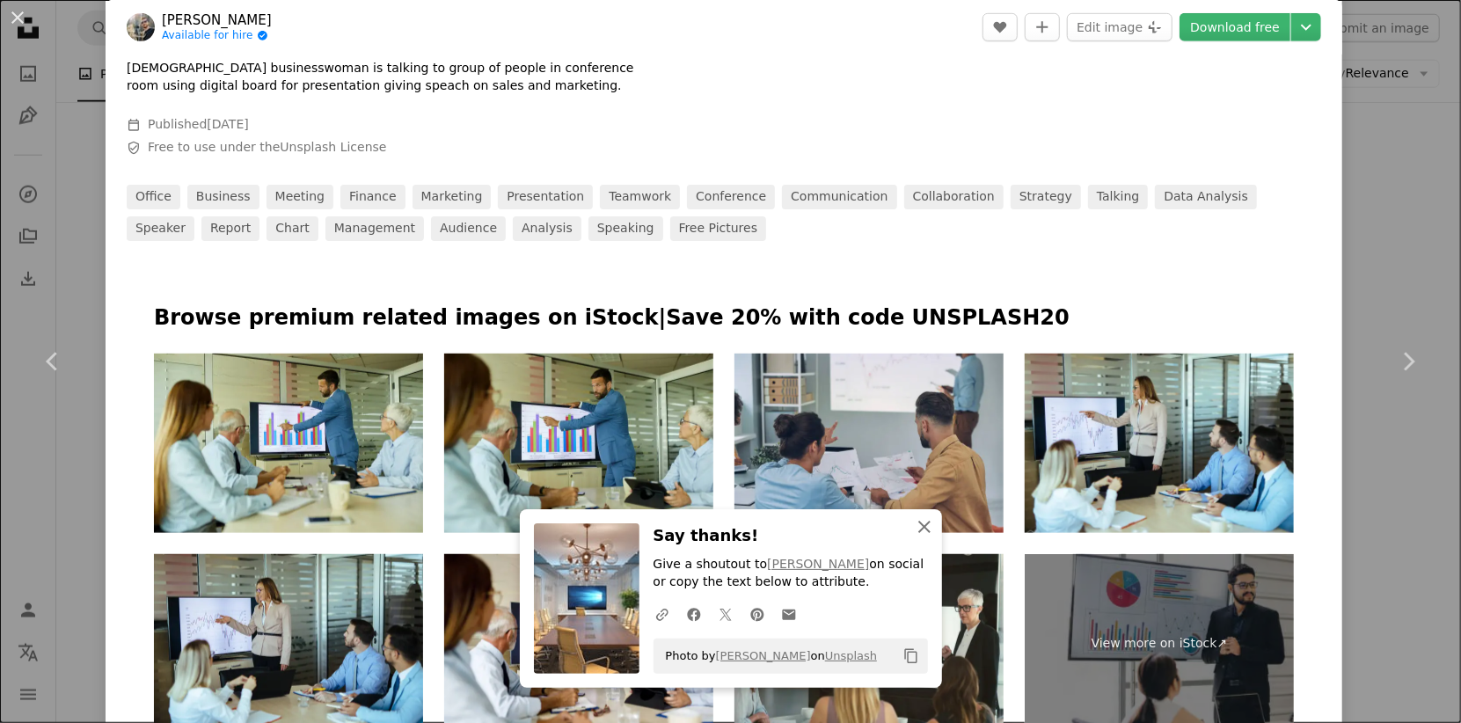
click at [922, 535] on icon "An X shape" at bounding box center [924, 526] width 21 height 21
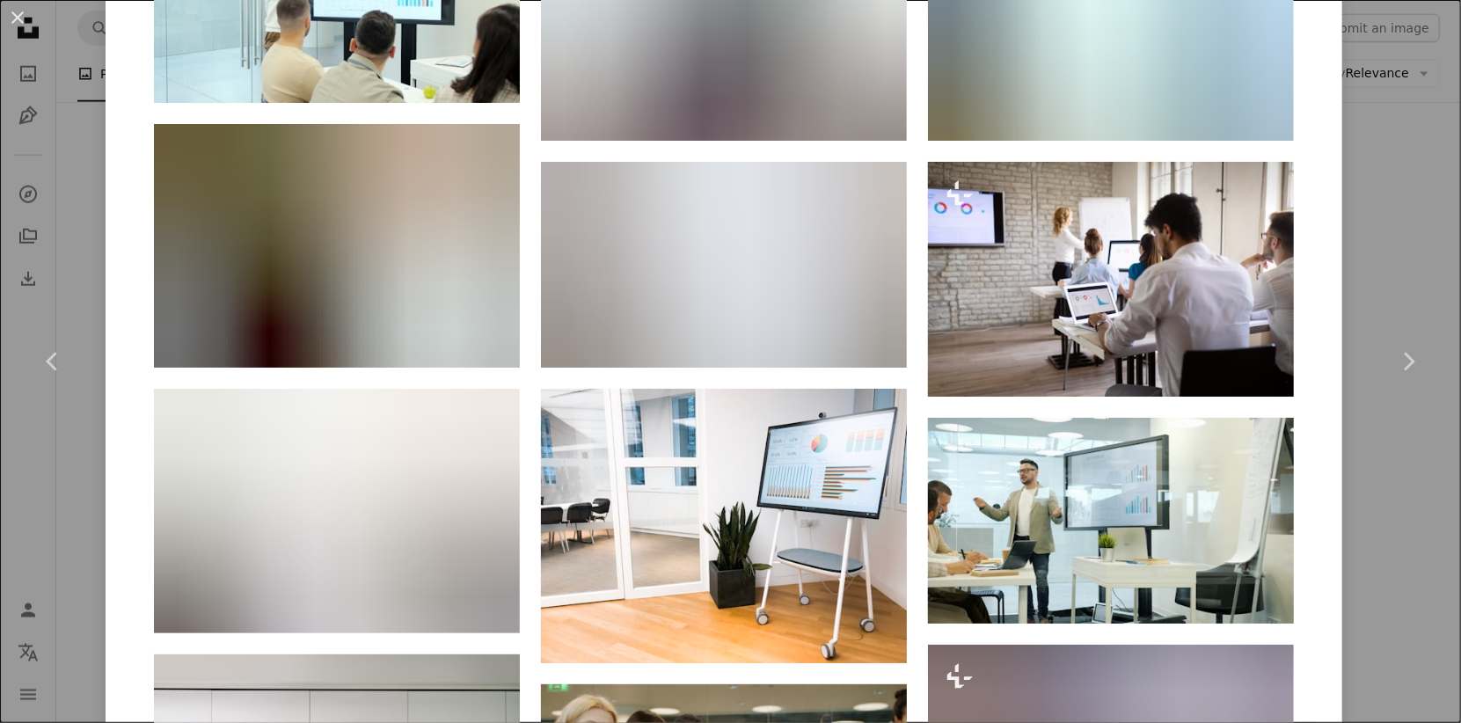
scroll to position [2118, 0]
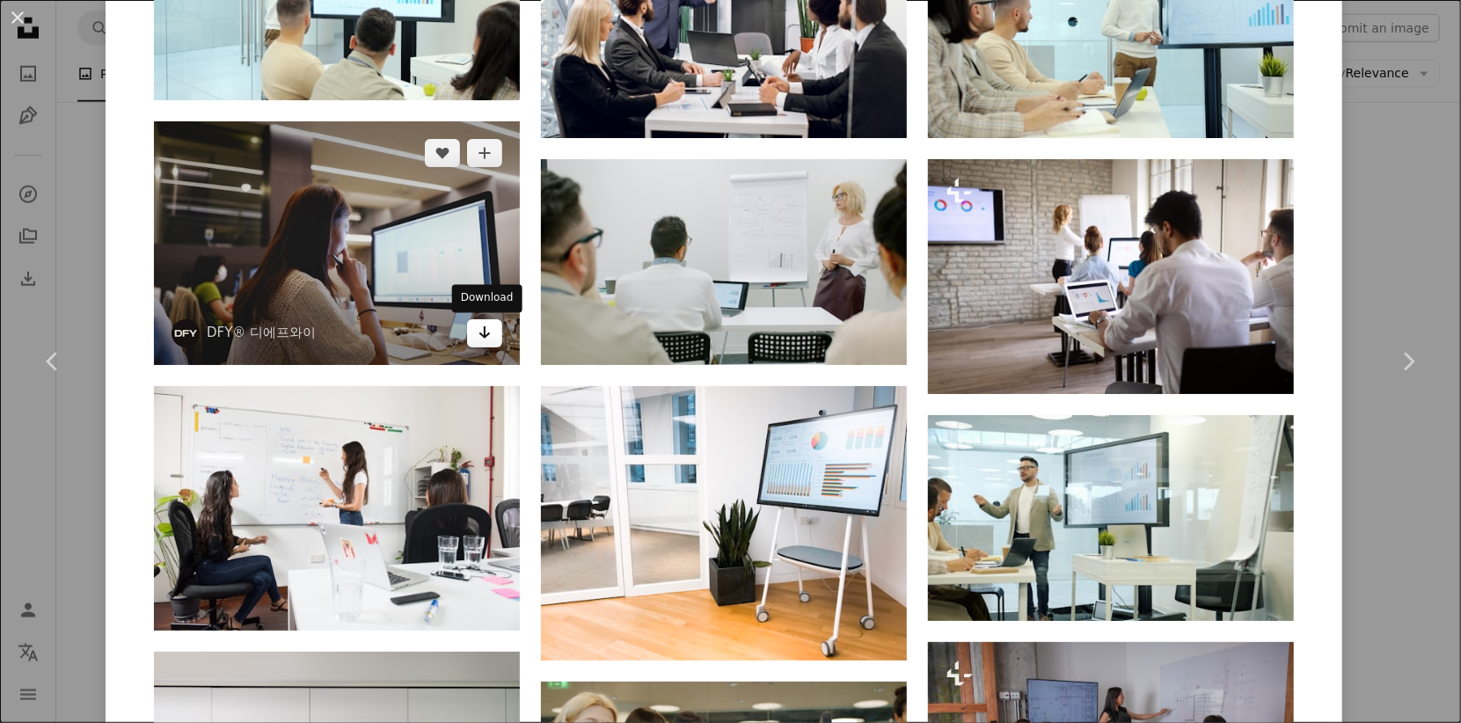
click at [485, 343] on icon "Arrow pointing down" at bounding box center [485, 332] width 14 height 21
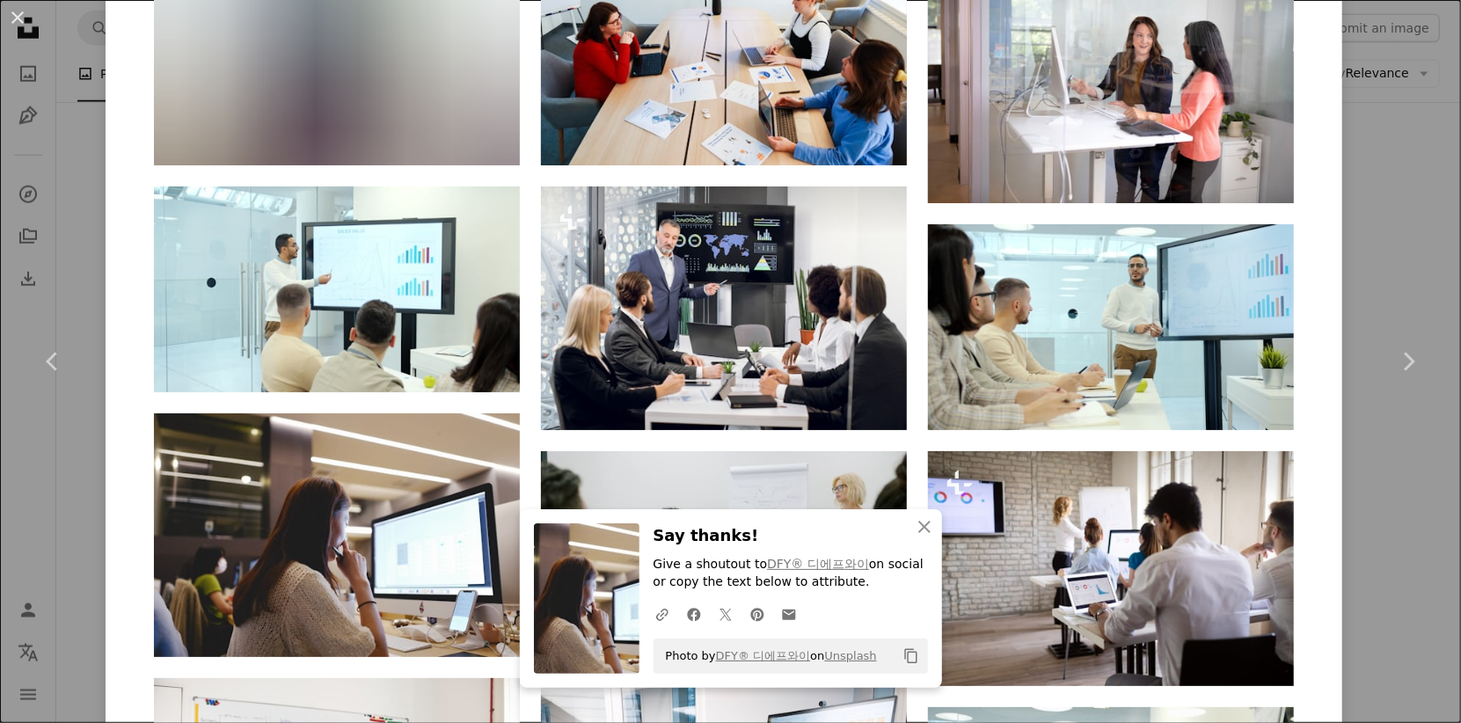
scroll to position [1828, 0]
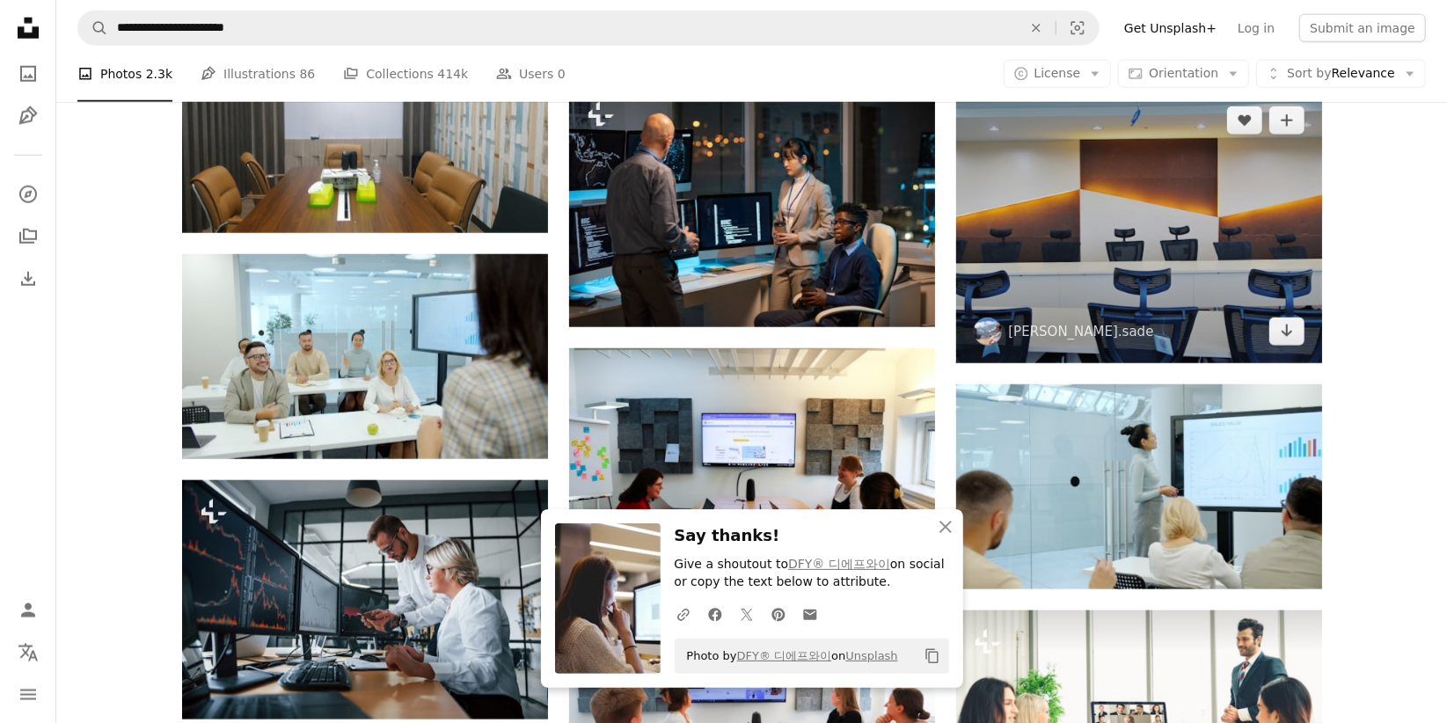
click at [1066, 223] on img at bounding box center [1139, 226] width 366 height 274
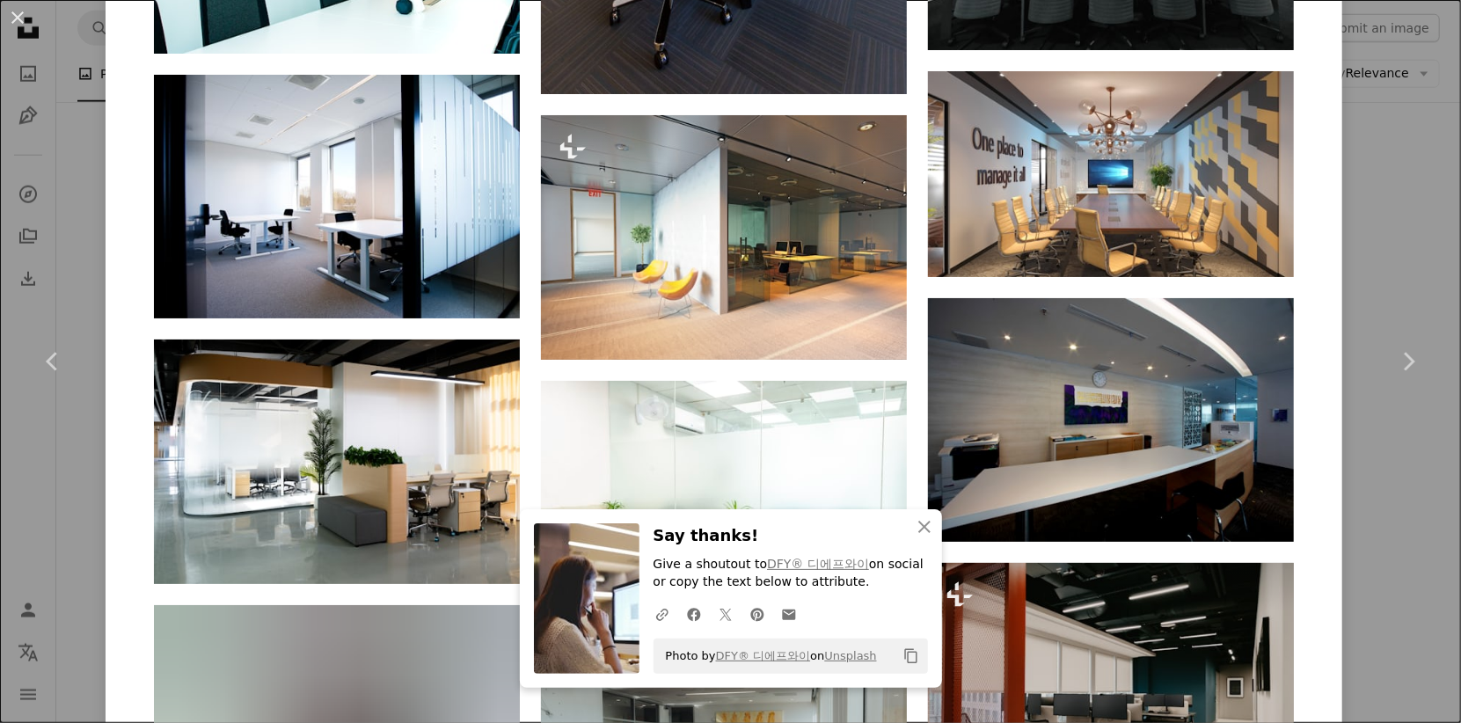
scroll to position [1977, 0]
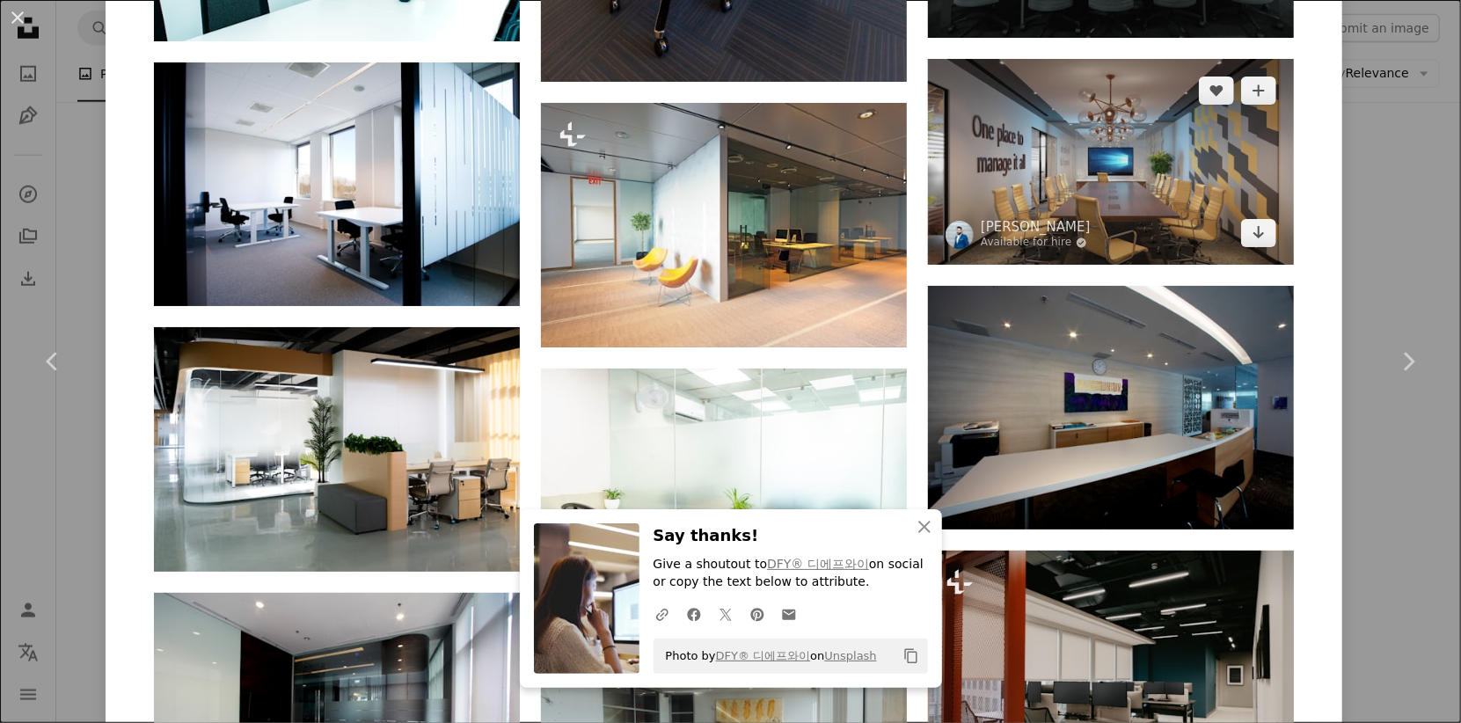
click at [1105, 212] on img at bounding box center [1111, 162] width 366 height 206
